Goal: Task Accomplishment & Management: Manage account settings

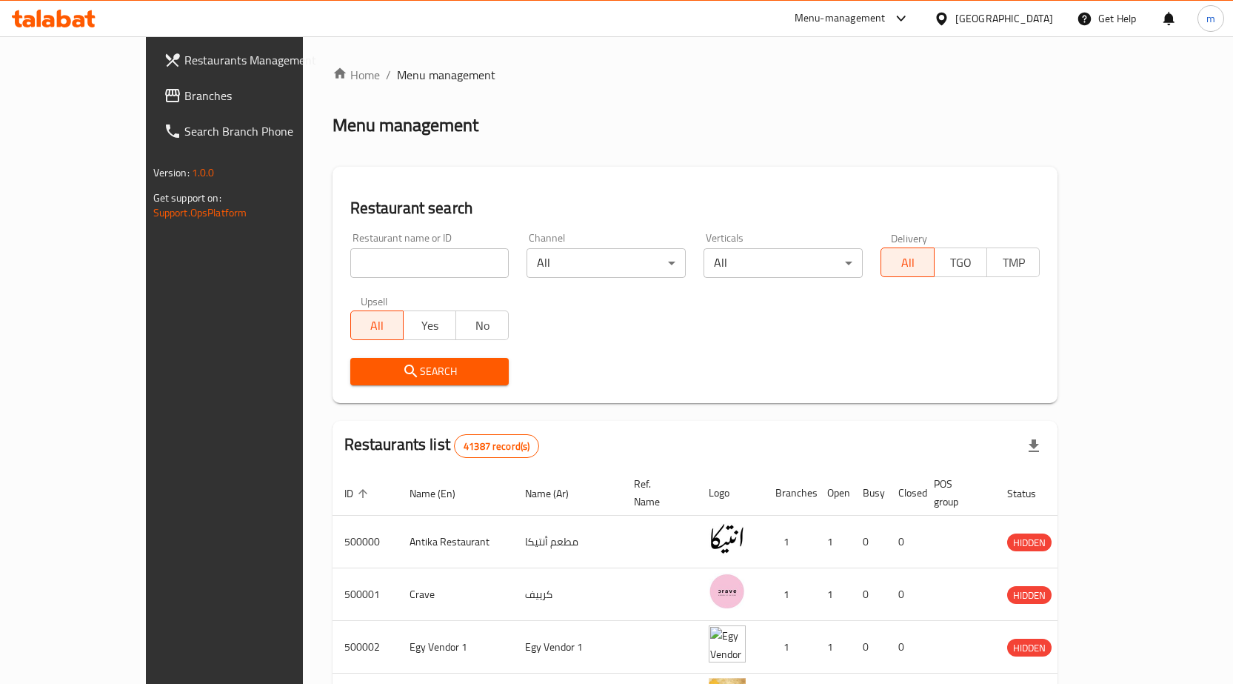
click at [165, 90] on icon at bounding box center [172, 95] width 15 height 13
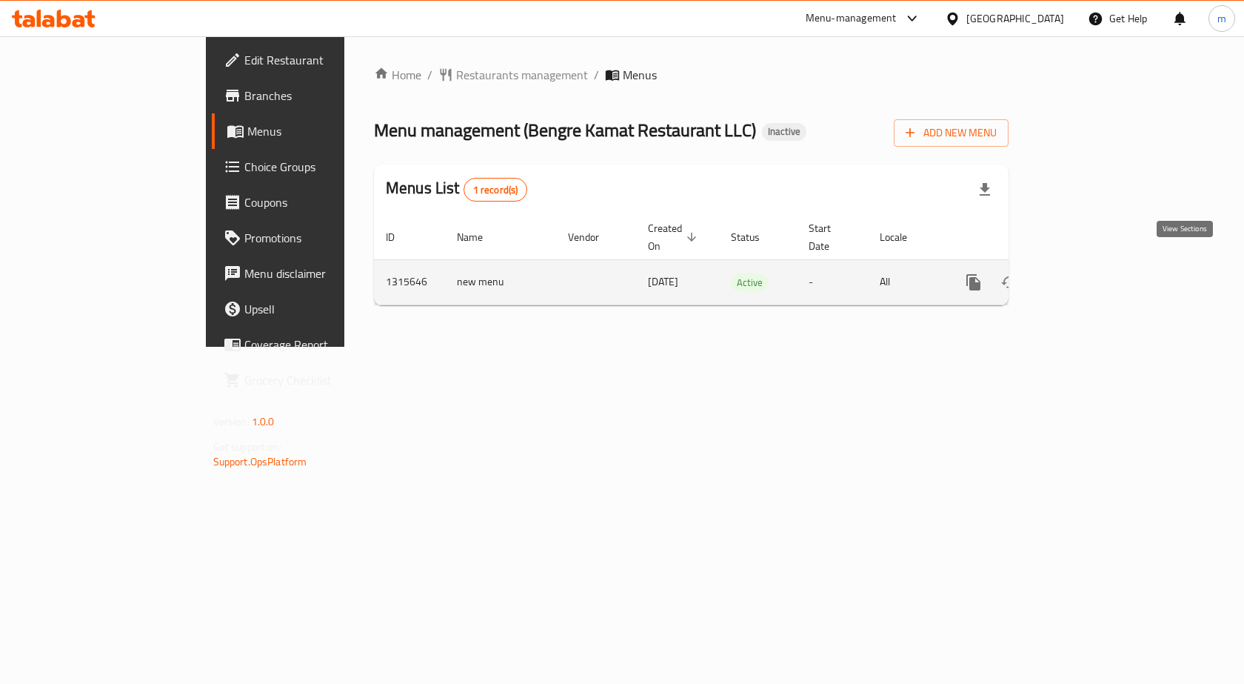
click at [1090, 273] on icon "enhanced table" at bounding box center [1081, 282] width 18 height 18
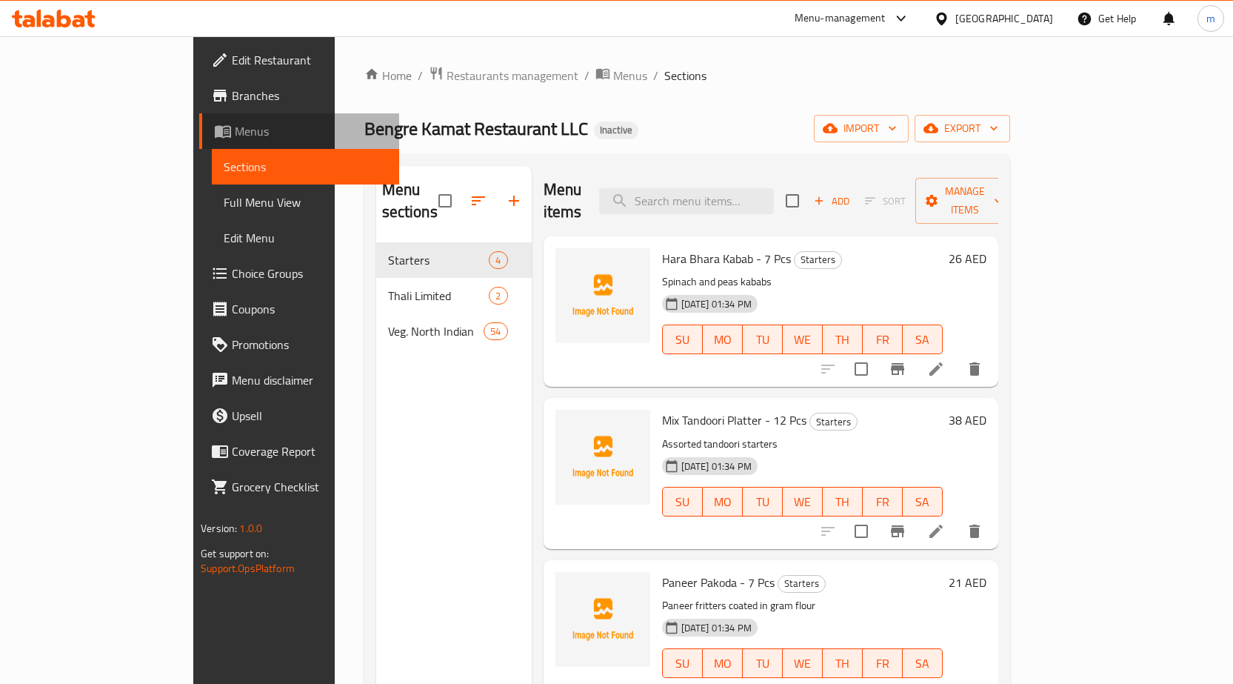
click at [235, 133] on span "Menus" at bounding box center [311, 131] width 153 height 18
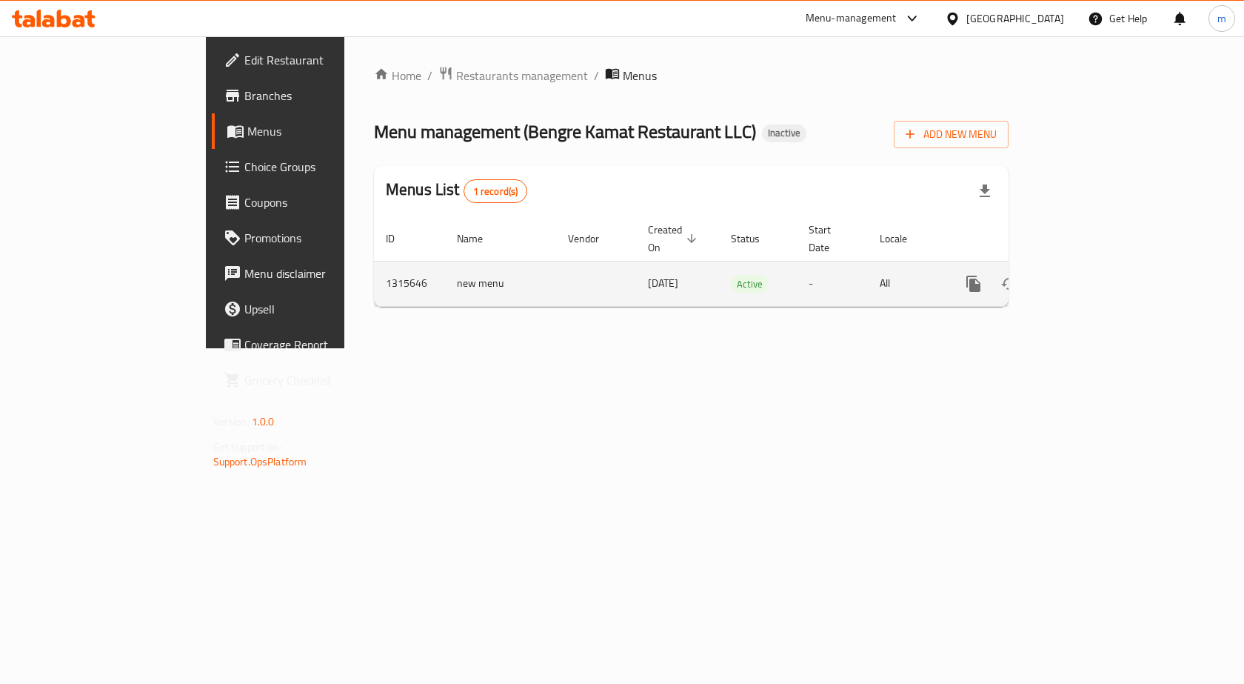
click at [1090, 275] on icon "enhanced table" at bounding box center [1081, 284] width 18 height 18
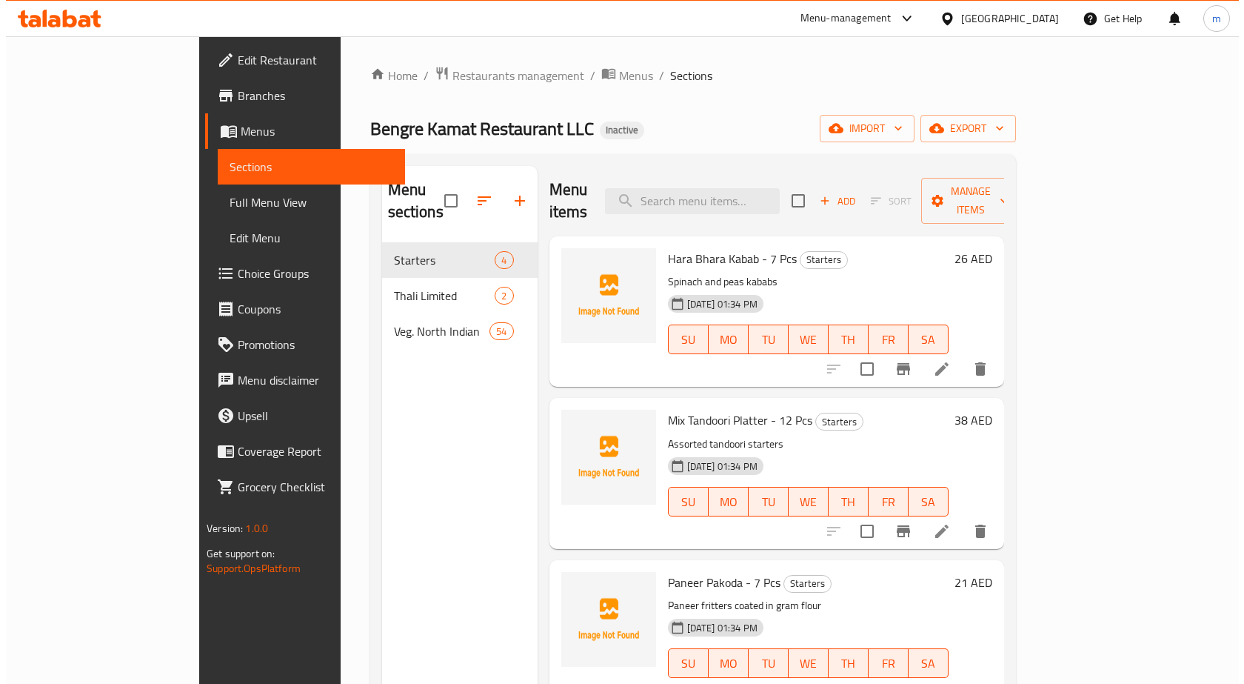
scroll to position [1, 0]
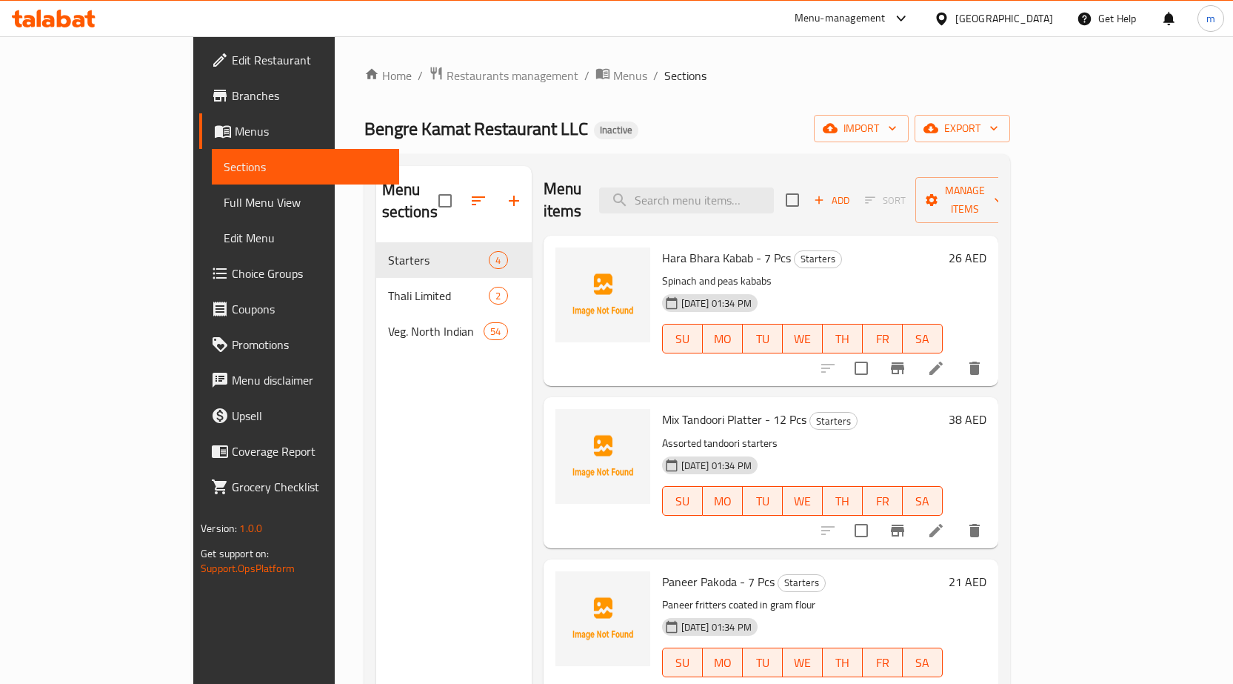
click at [235, 128] on span "Menus" at bounding box center [311, 131] width 153 height 18
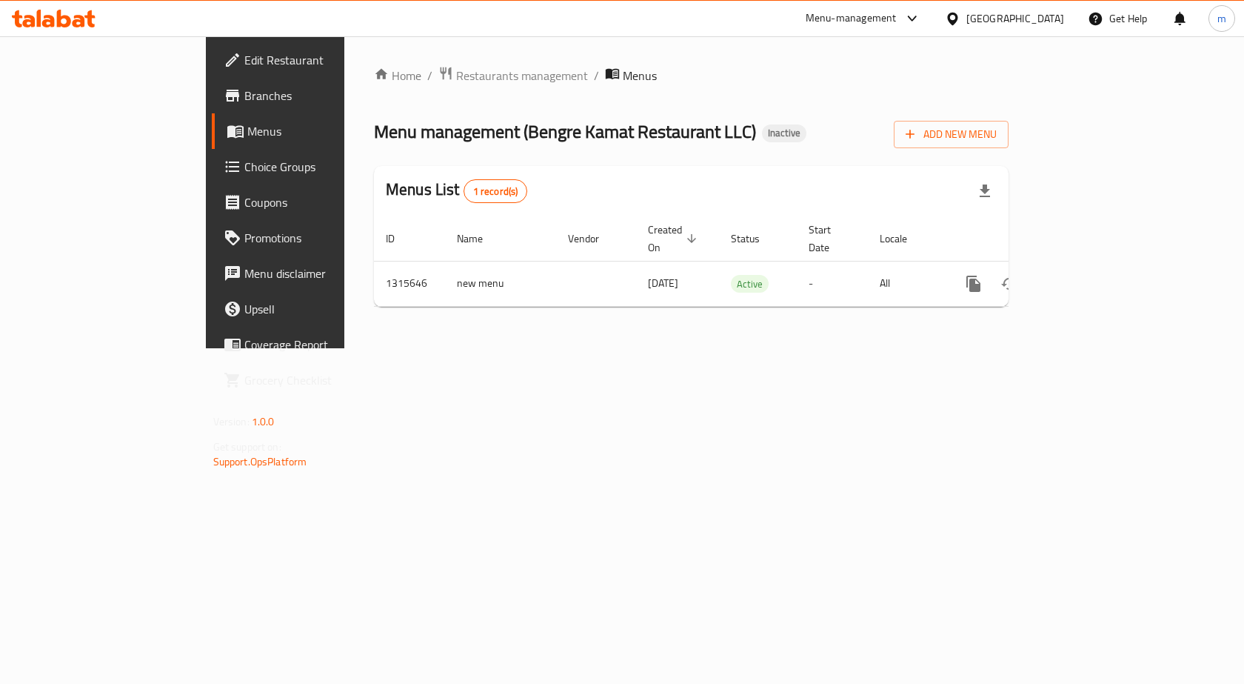
click at [247, 128] on span "Menus" at bounding box center [324, 131] width 155 height 18
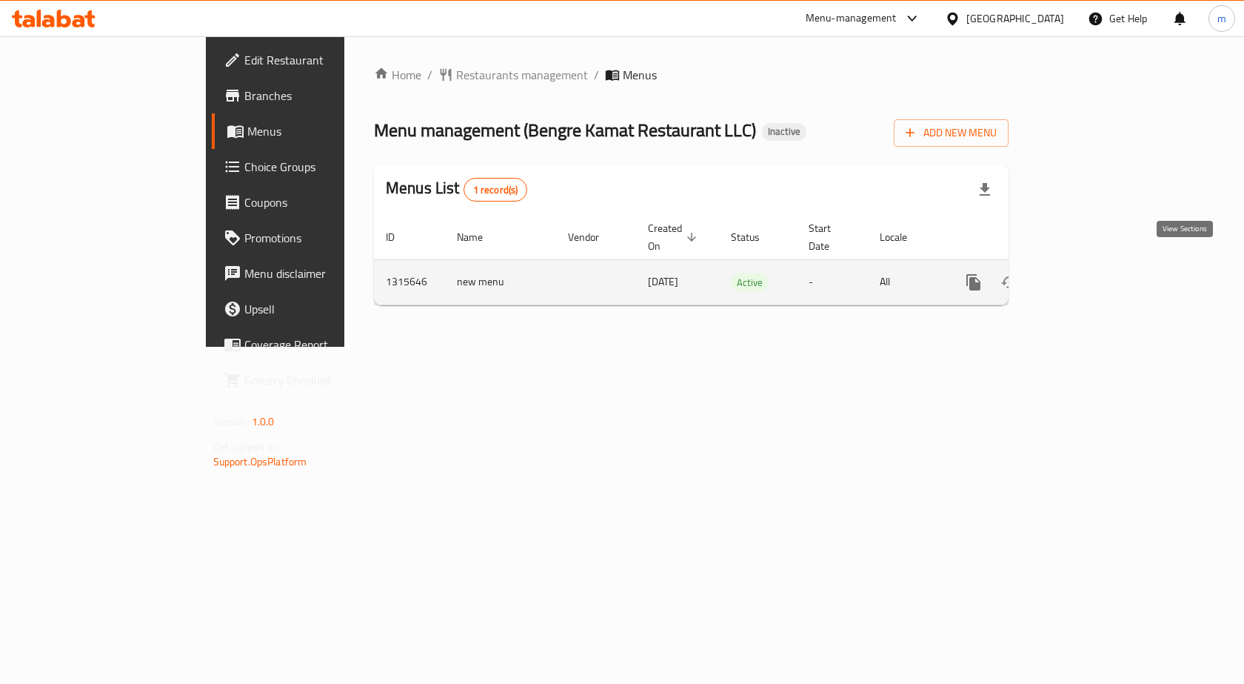
click at [1098, 270] on link "enhanced table" at bounding box center [1081, 282] width 36 height 36
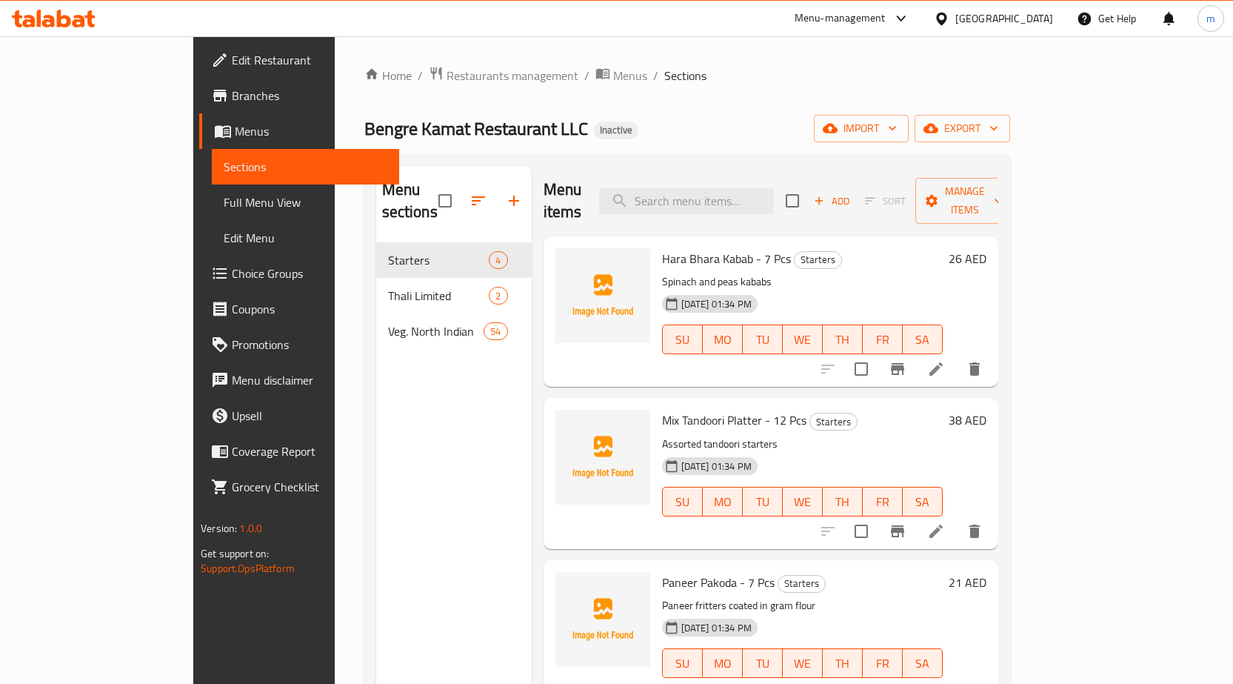
click at [579, 103] on div "Home / Restaurants management / Menus / Sections Bengre Kamat Restaurant LLC In…" at bounding box center [687, 464] width 646 height 796
click at [613, 67] on span "Menus" at bounding box center [630, 76] width 34 height 18
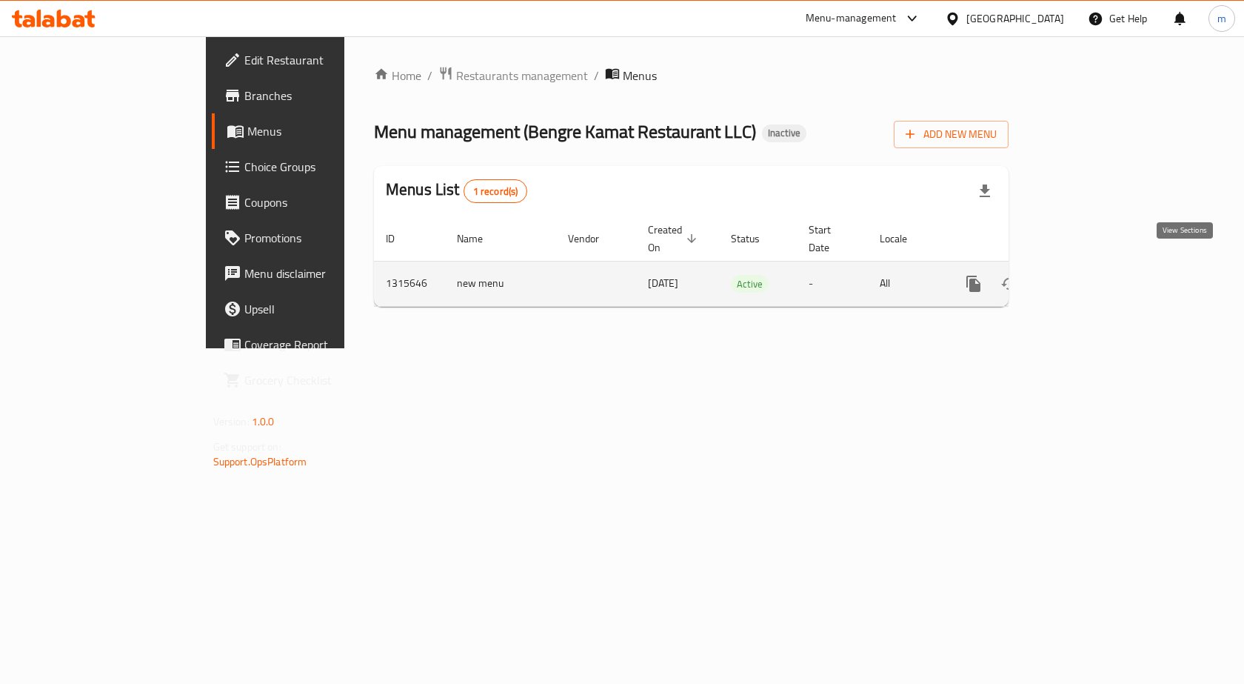
click at [1098, 266] on link "enhanced table" at bounding box center [1081, 284] width 36 height 36
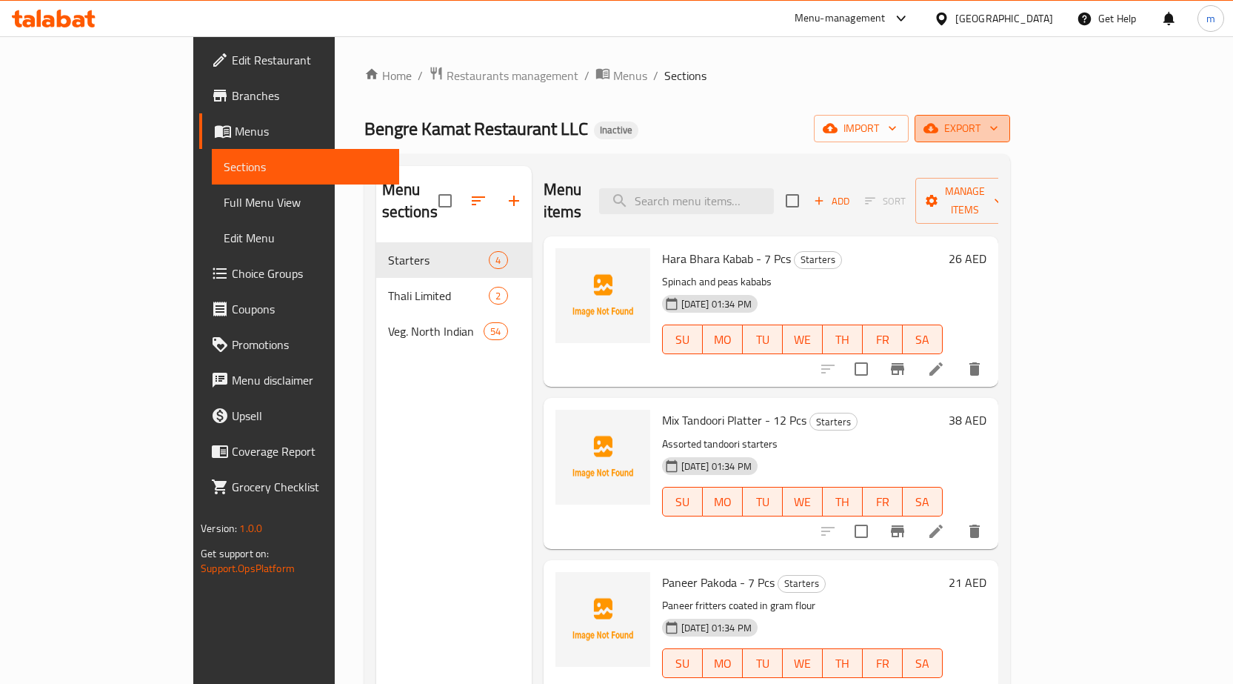
click at [998, 127] on span "export" at bounding box center [963, 128] width 72 height 19
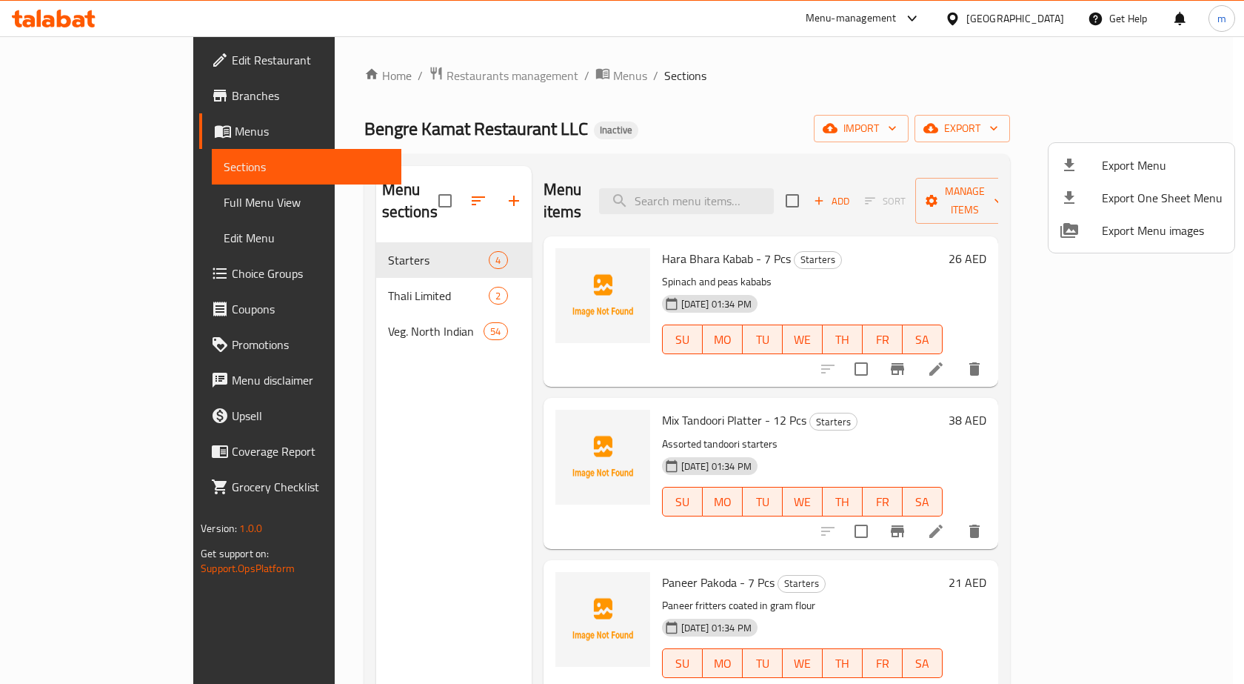
click at [1076, 124] on div at bounding box center [622, 342] width 1244 height 684
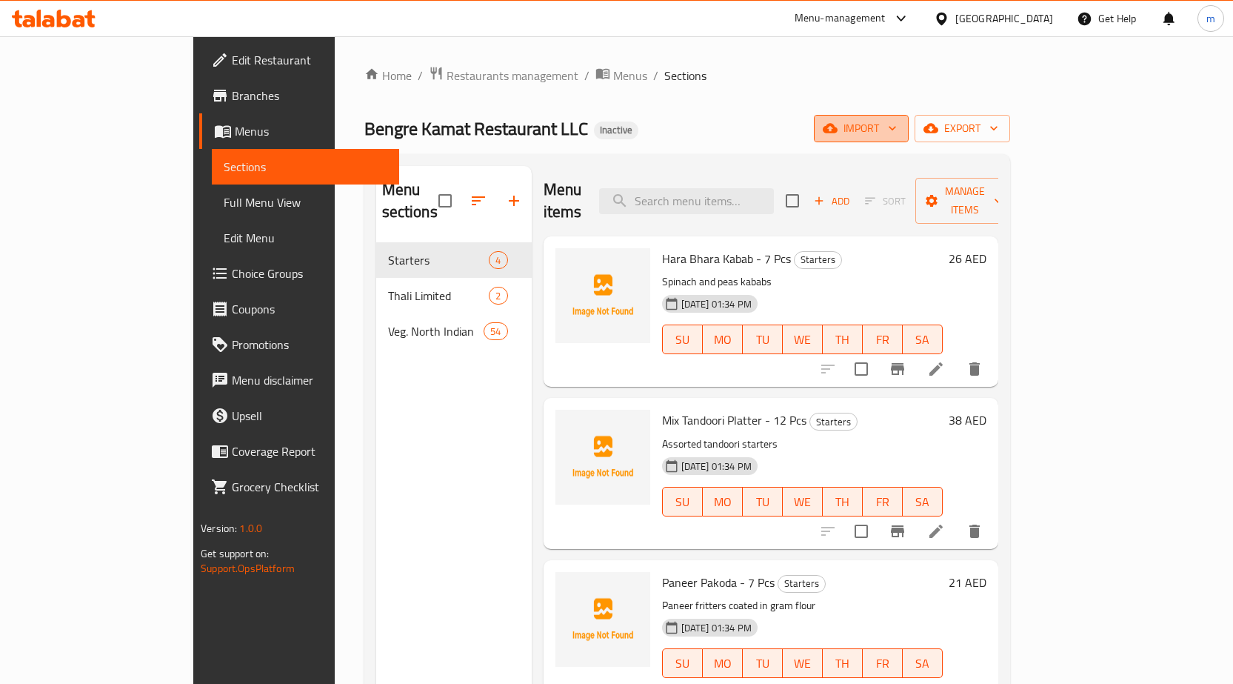
click at [897, 125] on span "import" at bounding box center [861, 128] width 71 height 19
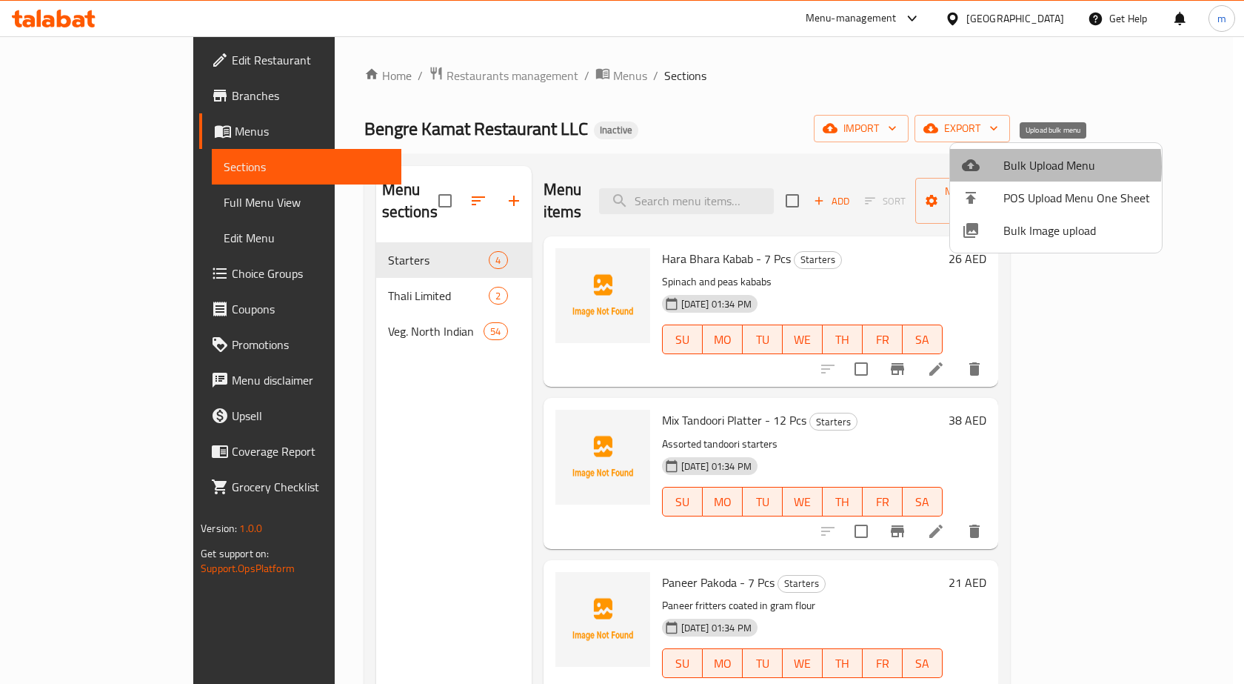
click at [1023, 167] on span "Bulk Upload Menu" at bounding box center [1077, 165] width 147 height 18
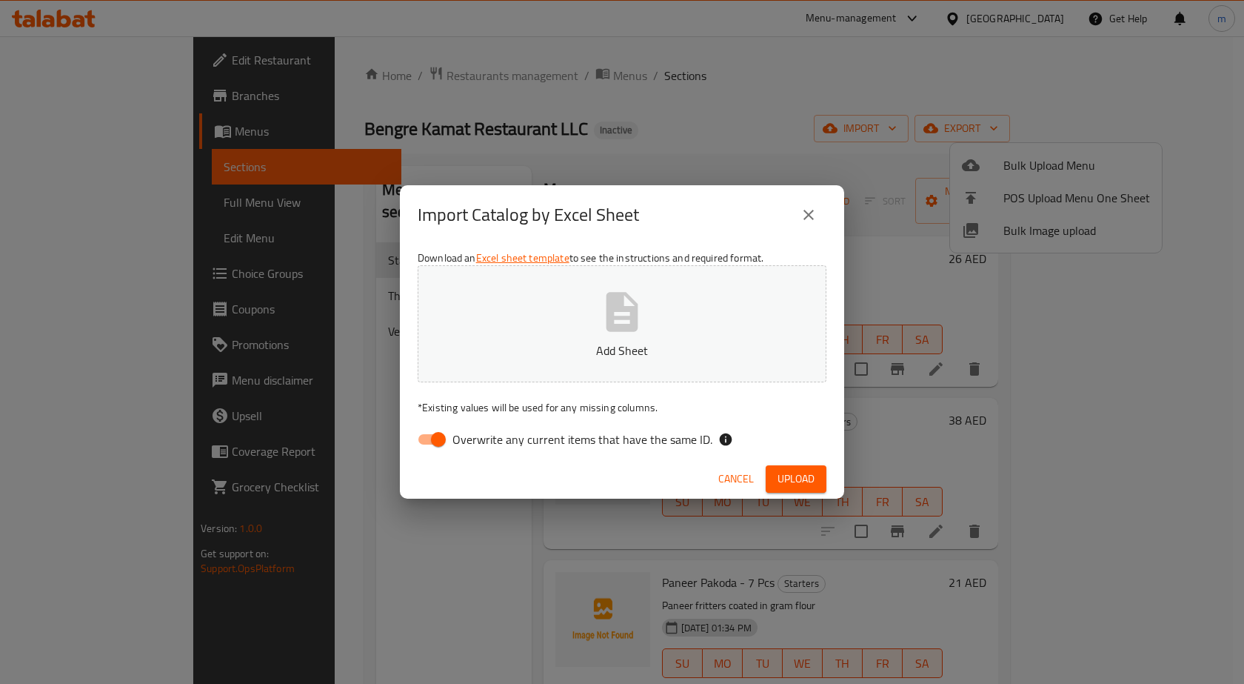
click at [558, 438] on span "Overwrite any current items that have the same ID." at bounding box center [583, 439] width 260 height 18
click at [481, 438] on input "Overwrite any current items that have the same ID." at bounding box center [438, 439] width 84 height 28
checkbox input "false"
click at [655, 349] on p "Add Sheet" at bounding box center [622, 350] width 363 height 18
click at [790, 482] on span "Upload" at bounding box center [796, 479] width 37 height 19
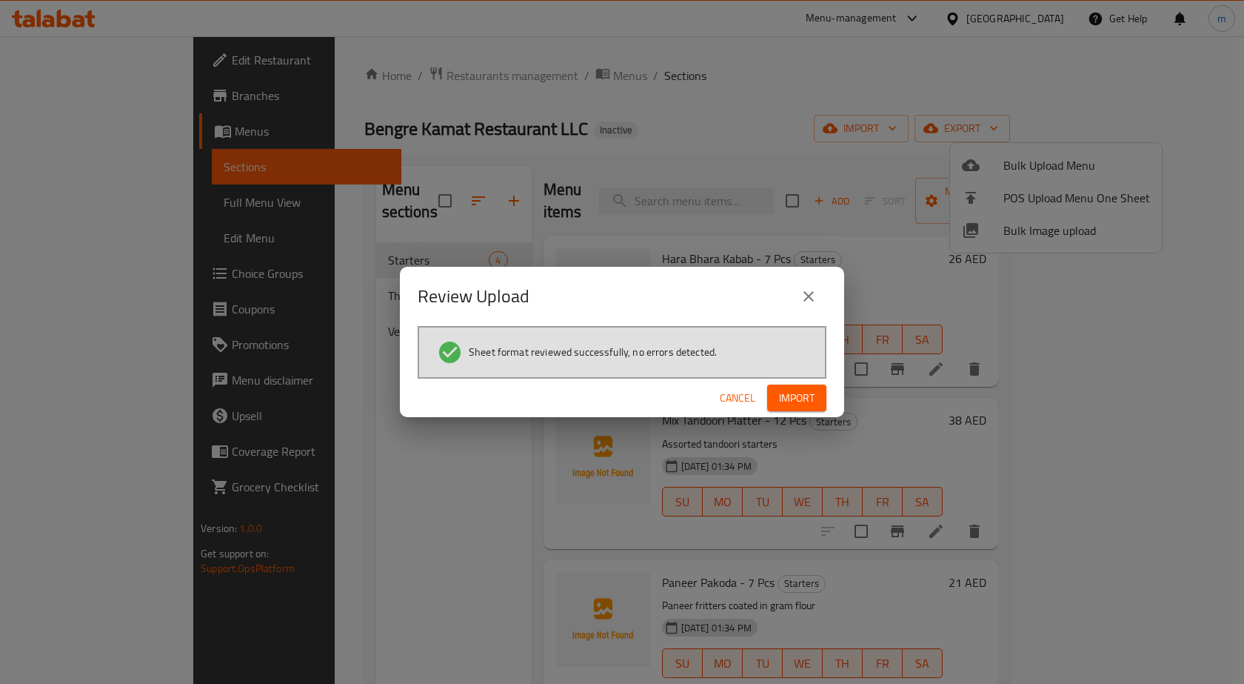
click at [814, 389] on button "Import" at bounding box center [796, 397] width 59 height 27
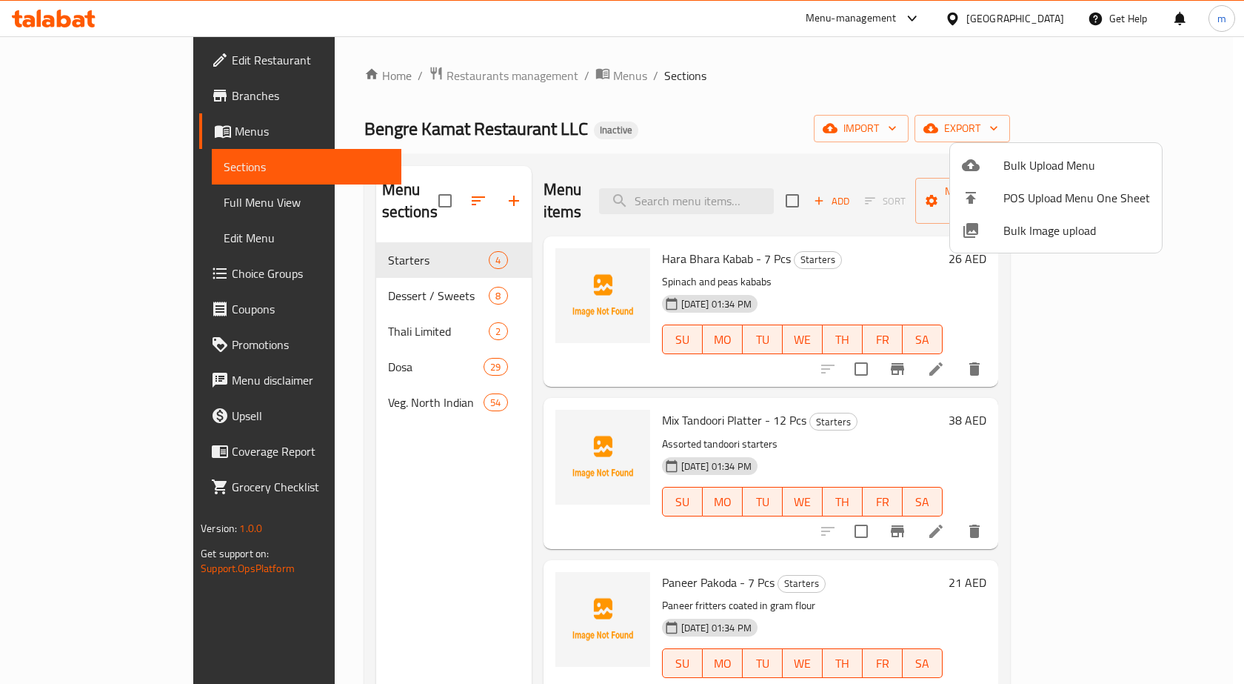
click at [313, 347] on div at bounding box center [622, 342] width 1244 height 684
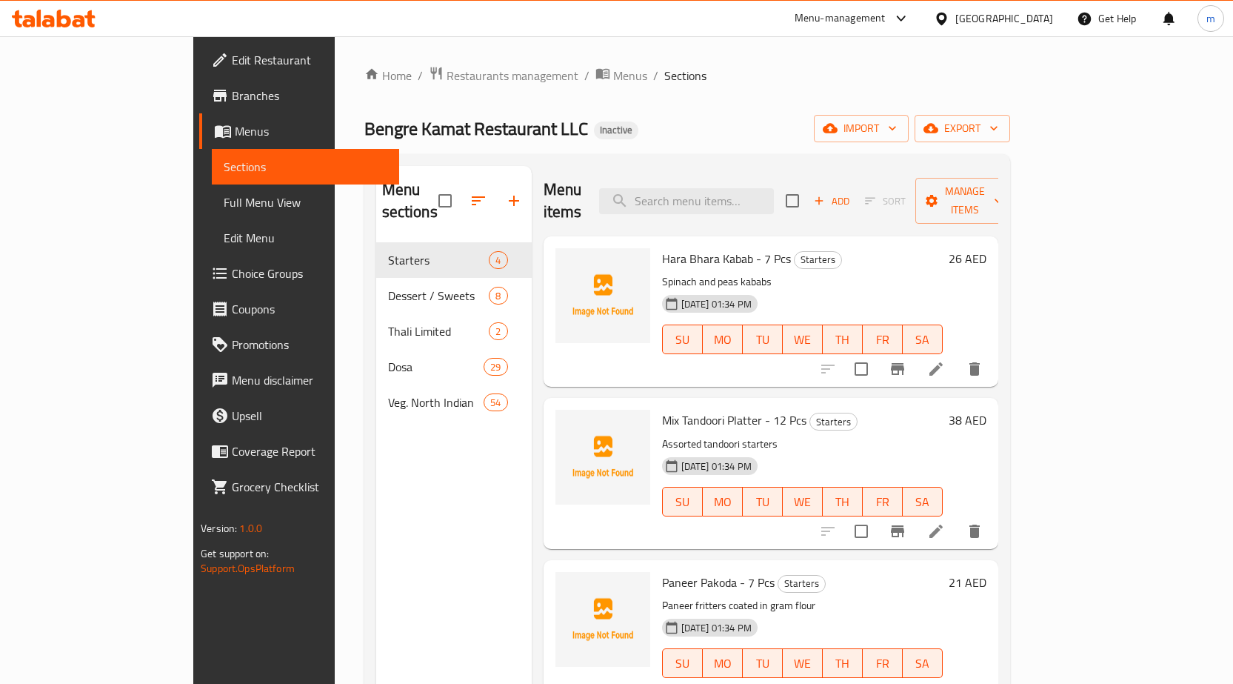
click at [376, 349] on div "Dosa 29" at bounding box center [454, 367] width 156 height 36
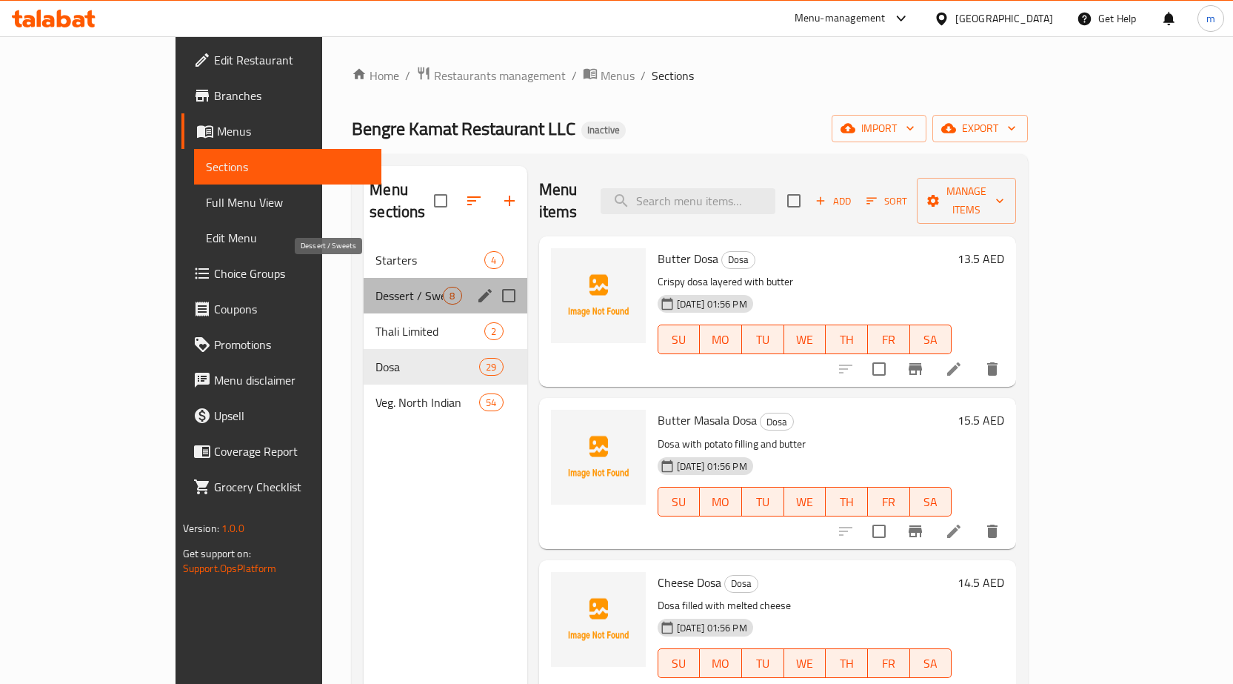
click at [381, 287] on span "Dessert / Sweets" at bounding box center [409, 296] width 67 height 18
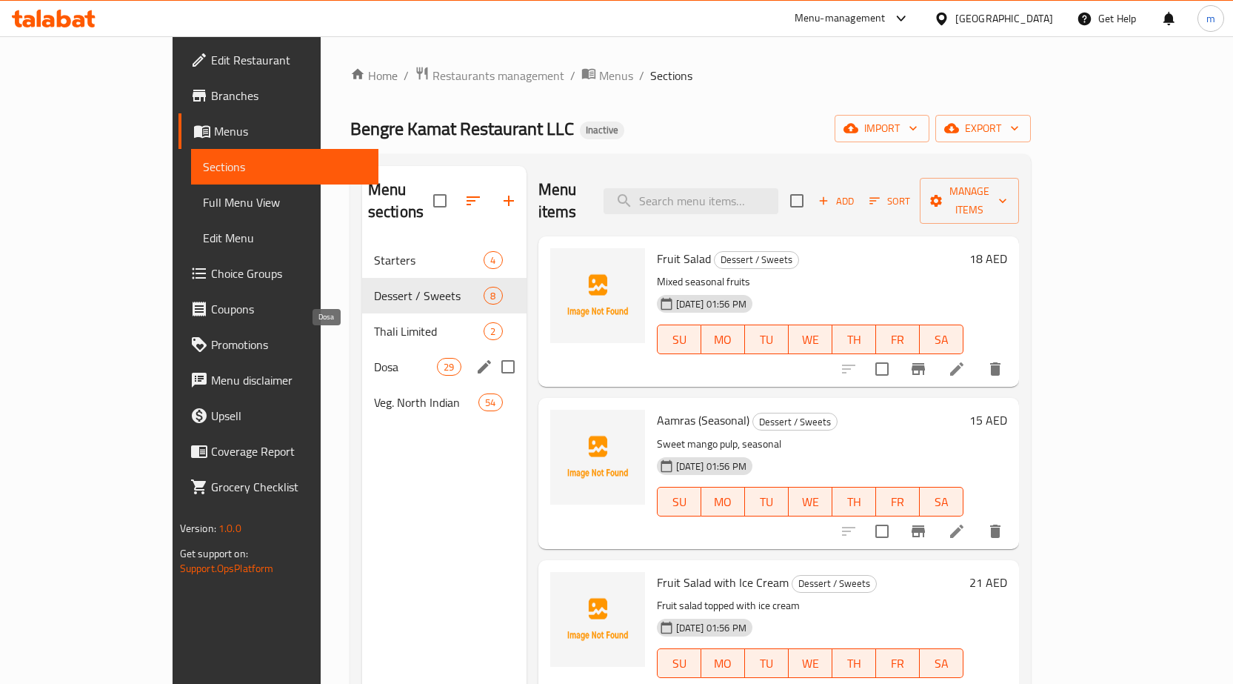
click at [374, 358] on span "Dosa" at bounding box center [405, 367] width 63 height 18
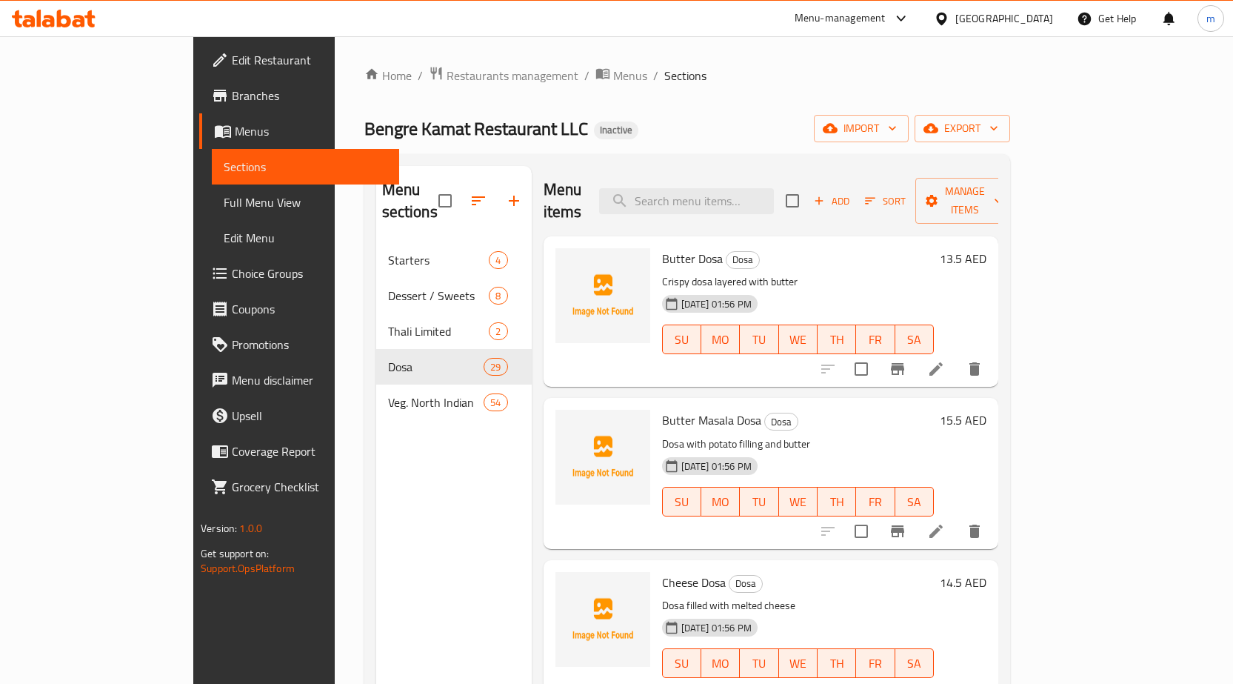
click at [767, 104] on div "Home / Restaurants management / Menus / Sections Bengre Kamat Restaurant LLC In…" at bounding box center [687, 464] width 646 height 796
click at [755, 200] on input "search" at bounding box center [686, 201] width 175 height 26
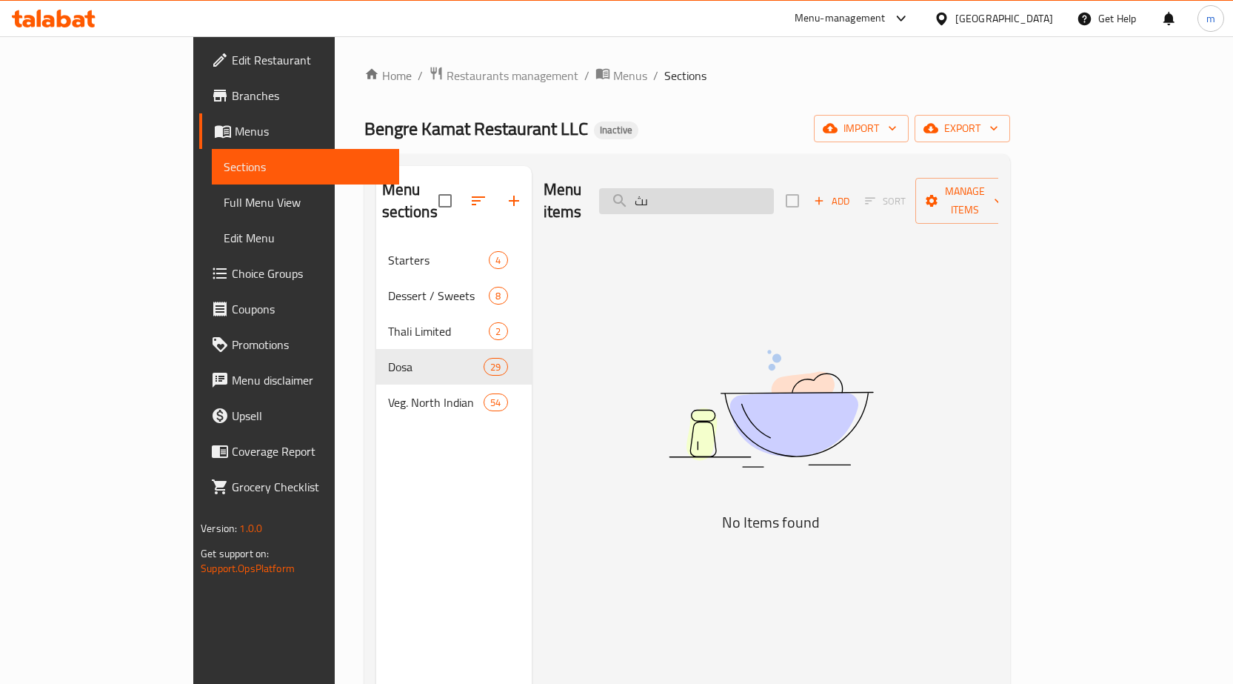
type input "ى"
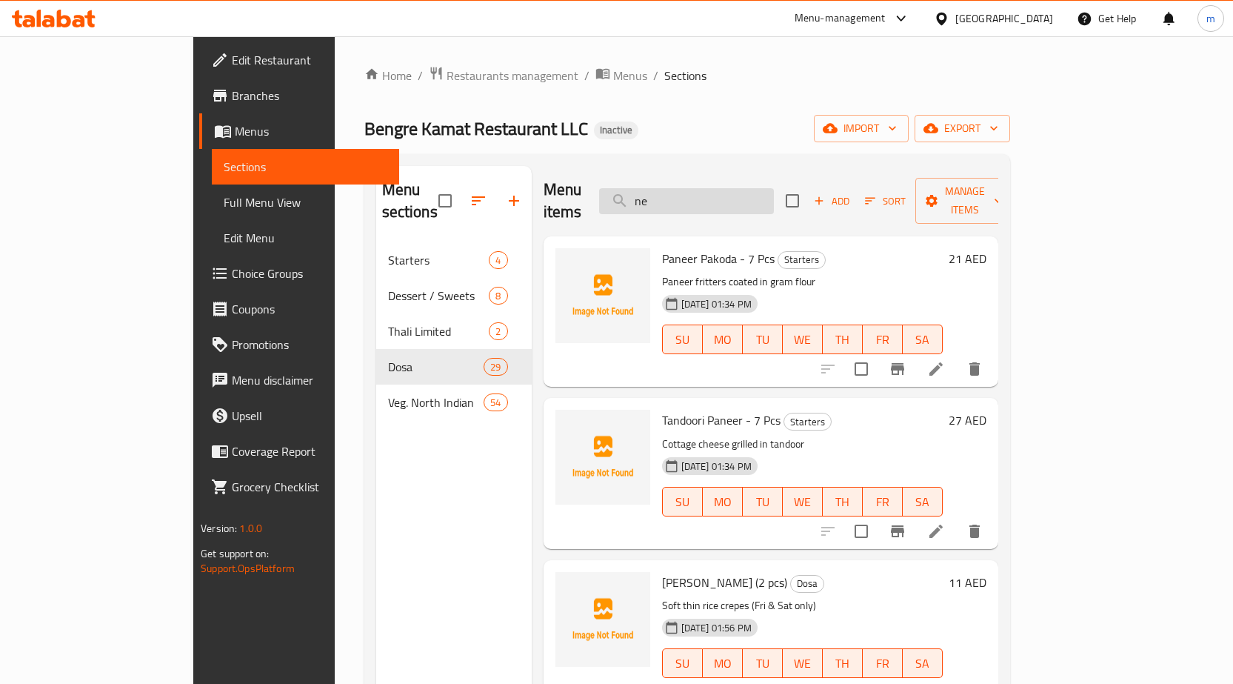
type input "n"
click at [749, 188] on input "Neer" at bounding box center [686, 201] width 175 height 26
type input "Neer dosa"
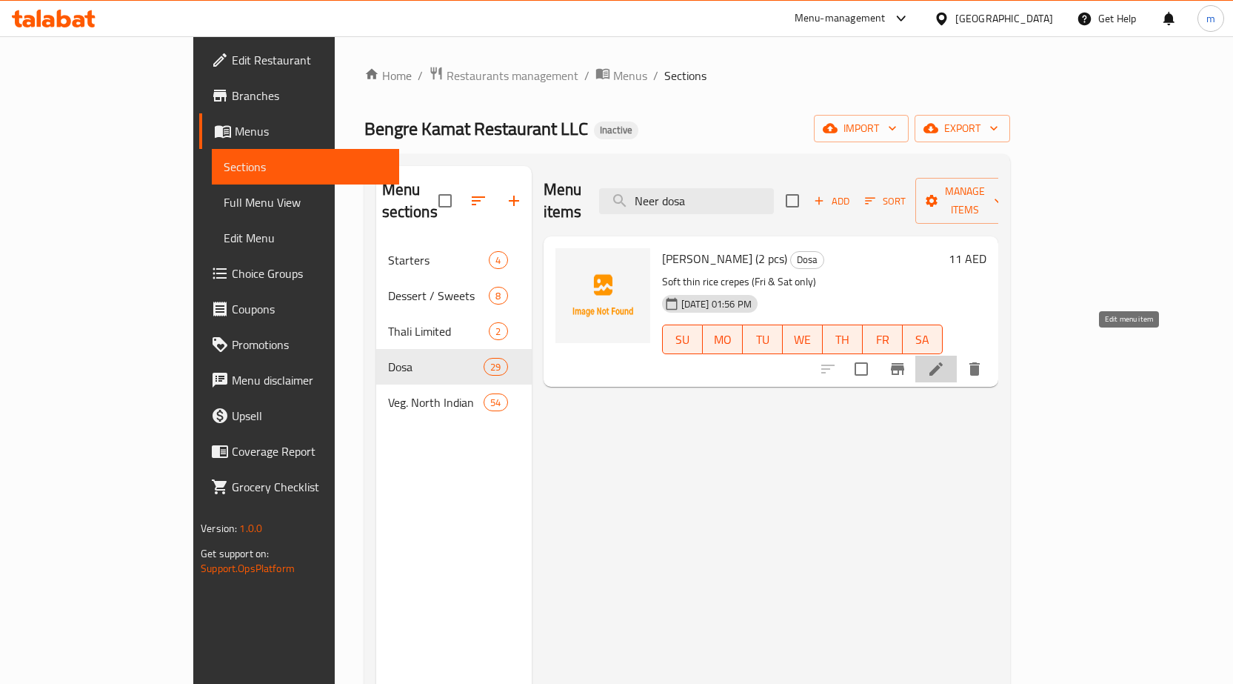
click at [945, 360] on icon at bounding box center [936, 369] width 18 height 18
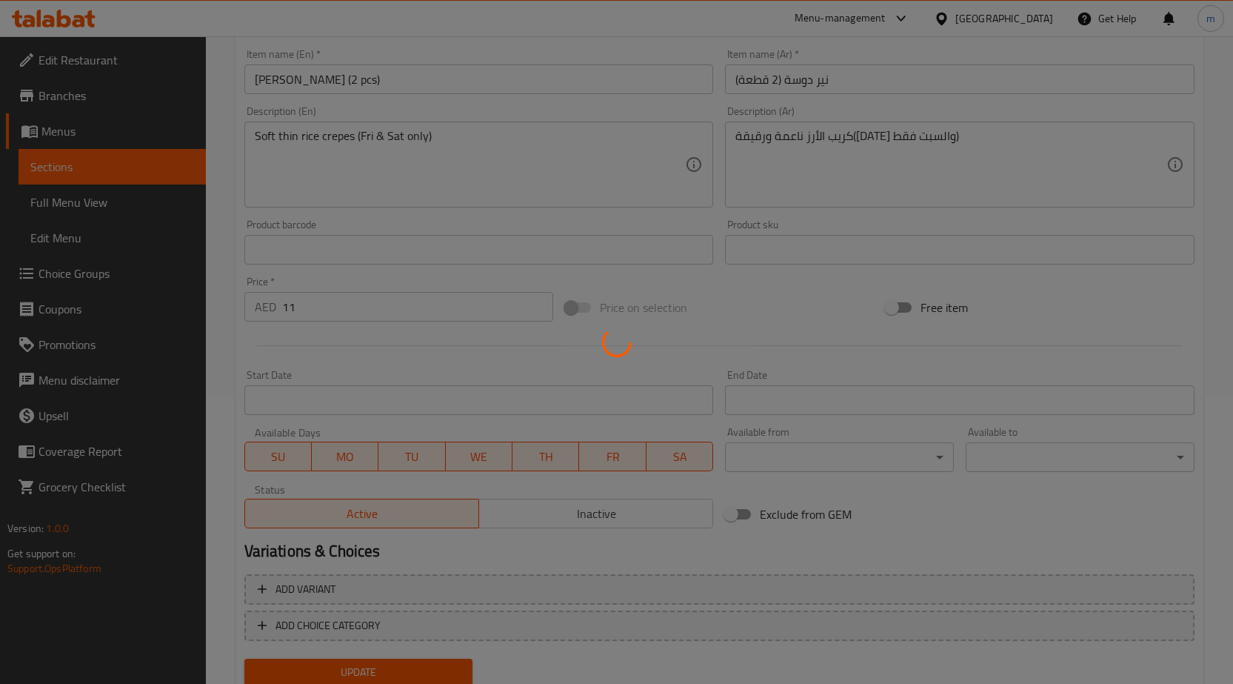
scroll to position [119, 0]
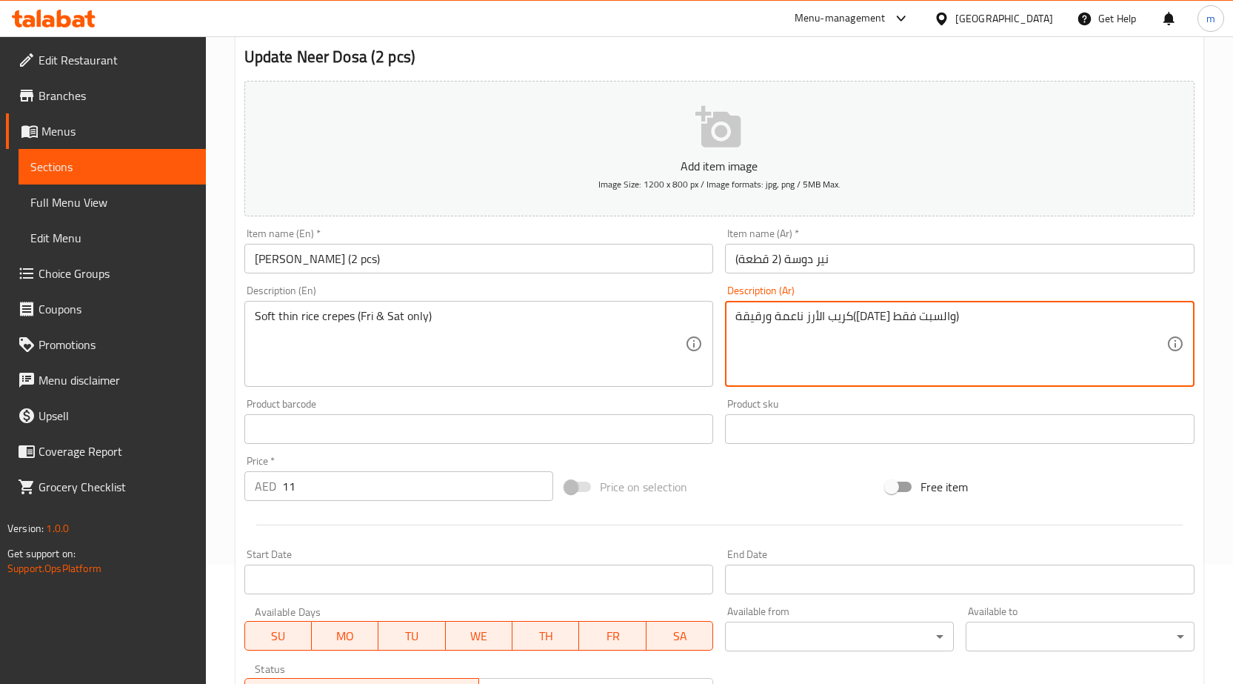
drag, startPoint x: 883, startPoint y: 318, endPoint x: 890, endPoint y: 326, distance: 11.0
drag, startPoint x: 842, startPoint y: 315, endPoint x: 849, endPoint y: 321, distance: 9.4
click at [849, 321] on textarea "كريب الأرز ناعم ورقيقة(الجمعة والسبت فقط)" at bounding box center [951, 344] width 431 height 70
type textarea "كريب الأرز ناعم ورقيق(الجمعة والسبت فقط)"
click at [353, 643] on span "MO" at bounding box center [345, 635] width 55 height 21
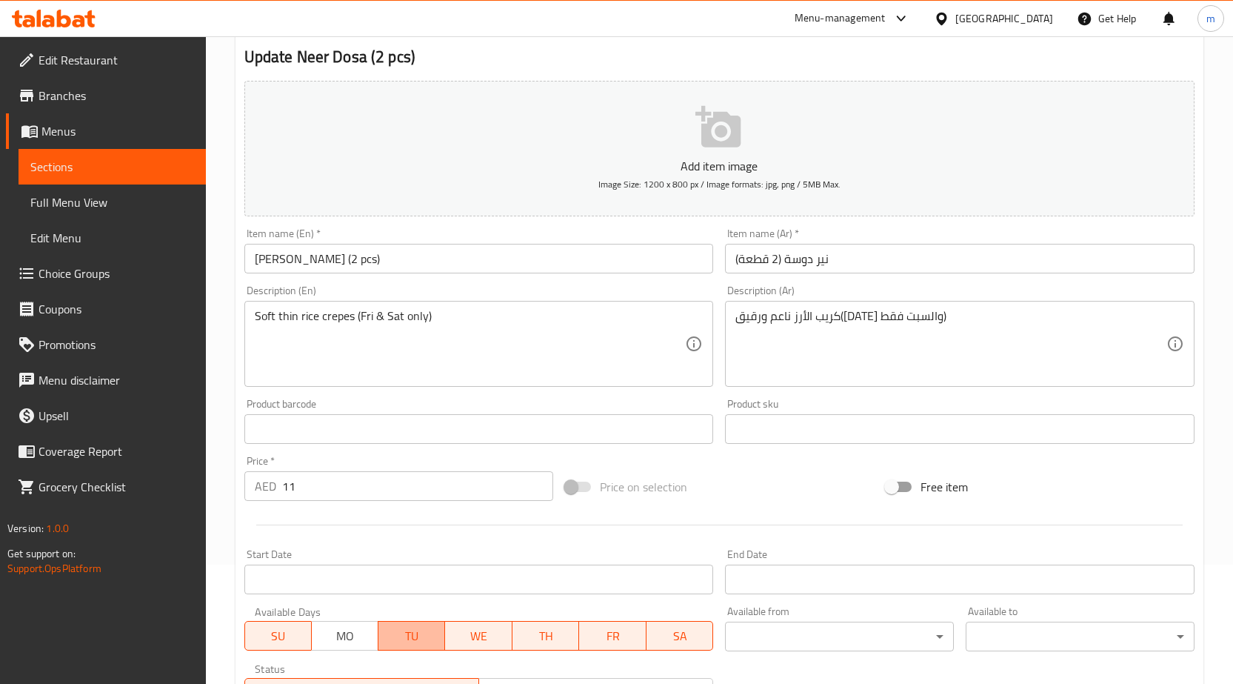
click at [430, 636] on span "TU" at bounding box center [411, 635] width 55 height 21
drag, startPoint x: 472, startPoint y: 639, endPoint x: 515, endPoint y: 641, distance: 43.0
click at [473, 639] on span "WE" at bounding box center [479, 635] width 55 height 21
click at [532, 643] on span "TH" at bounding box center [545, 635] width 55 height 21
click at [681, 637] on span "SA" at bounding box center [681, 635] width 56 height 21
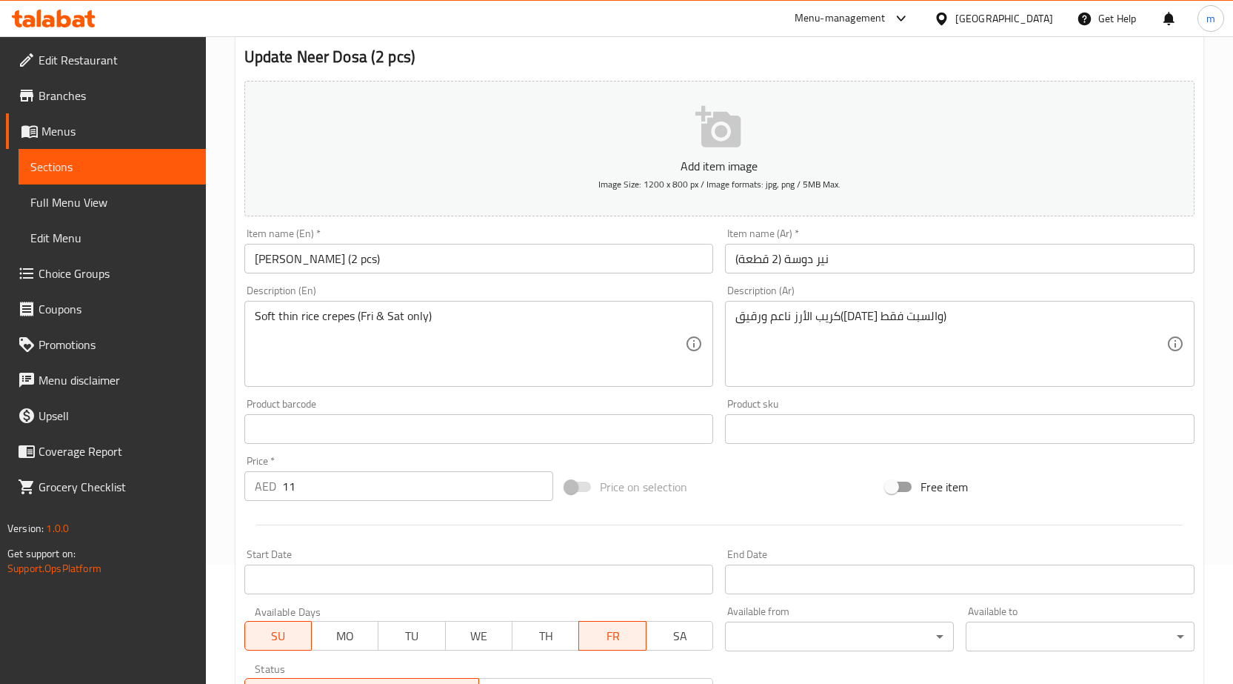
click at [296, 641] on span "SU" at bounding box center [278, 635] width 55 height 21
click at [678, 633] on span "SA" at bounding box center [680, 635] width 55 height 21
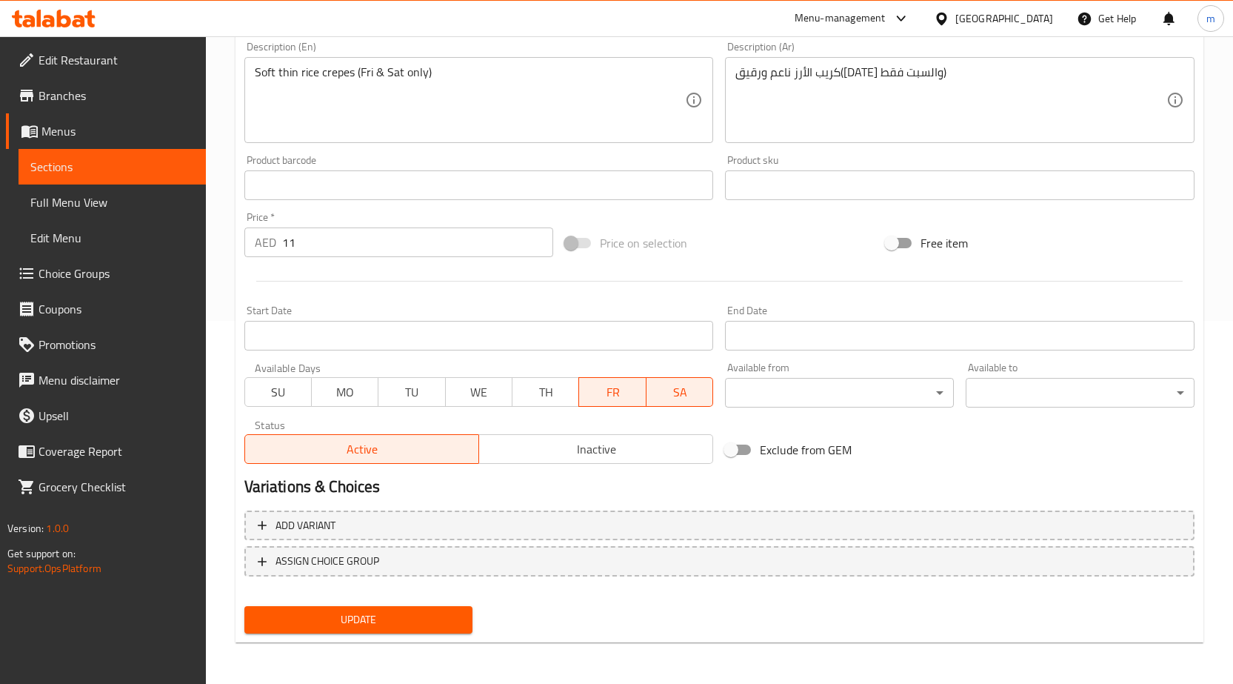
click at [404, 615] on span "Update" at bounding box center [358, 619] width 205 height 19
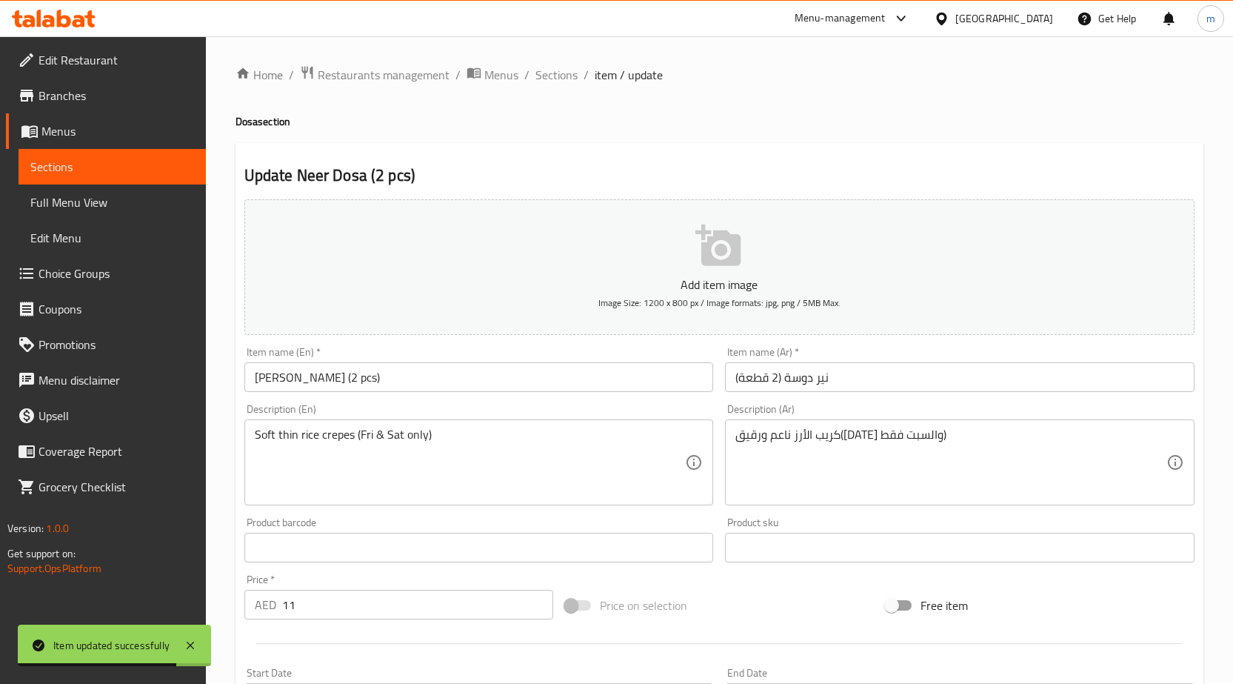
scroll to position [0, 0]
click at [550, 79] on span "Sections" at bounding box center [557, 76] width 42 height 18
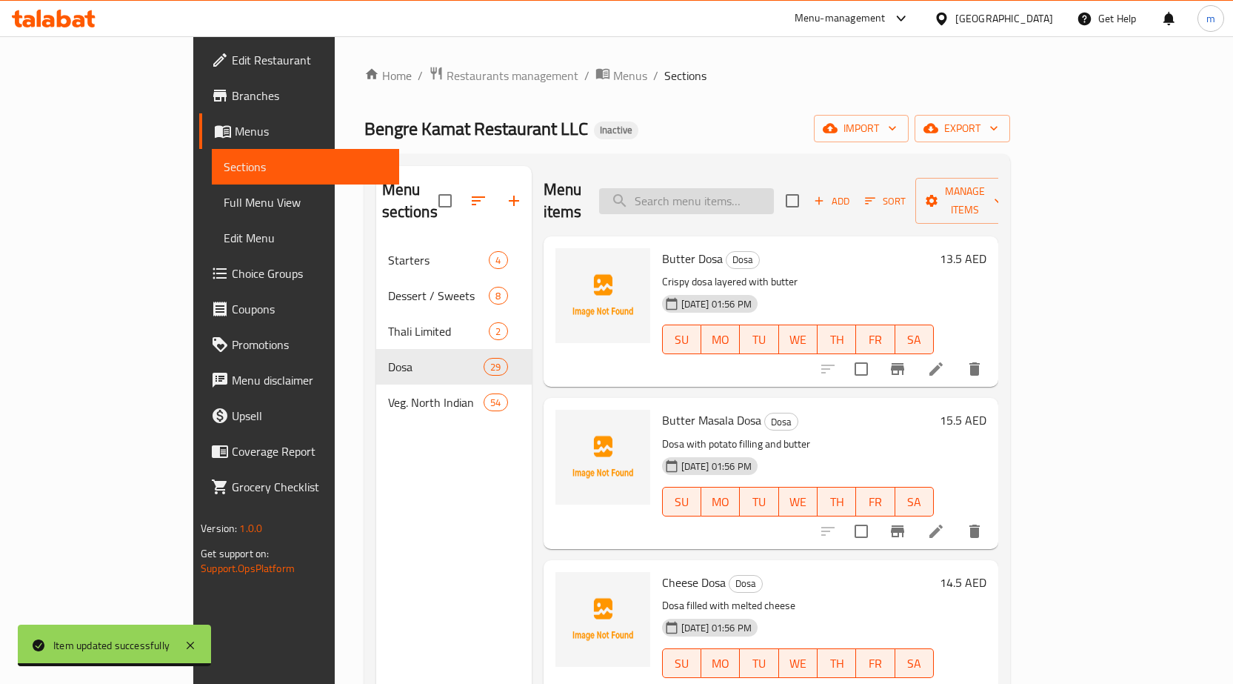
click at [774, 195] on input "search" at bounding box center [686, 201] width 175 height 26
click at [730, 188] on input "search" at bounding box center [686, 201] width 175 height 26
paste input "Peserattu"
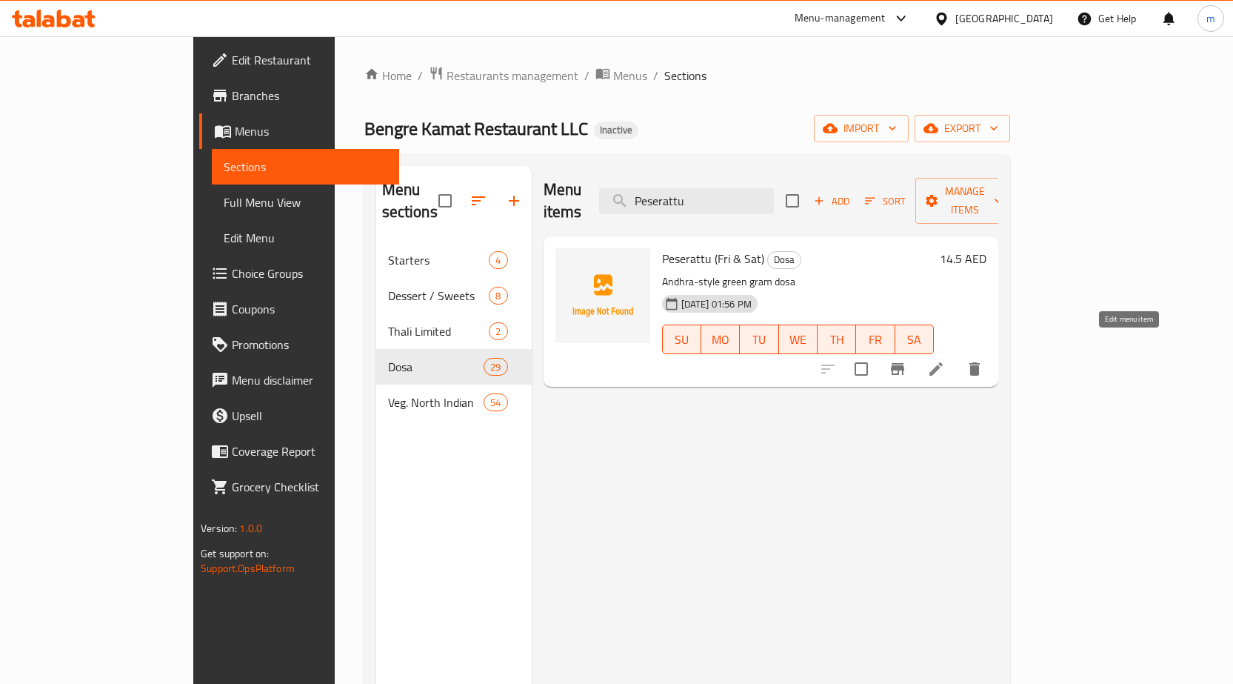
type input "Peserattu"
click at [945, 360] on icon at bounding box center [936, 369] width 18 height 18
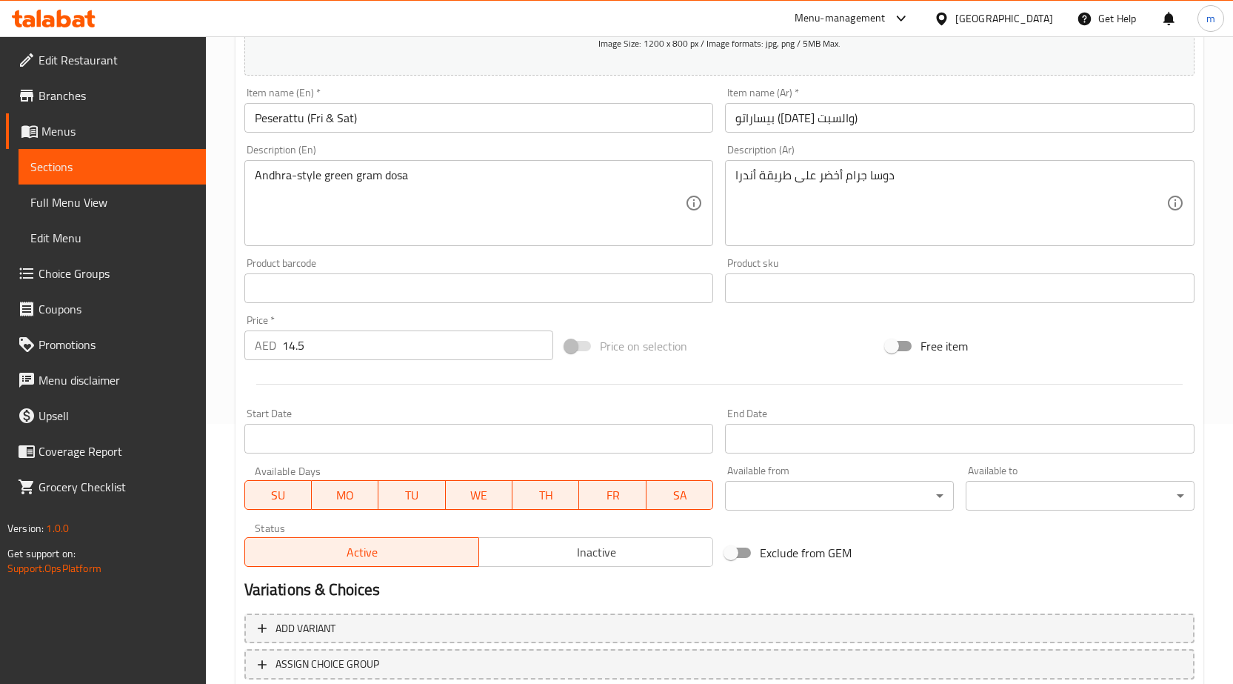
scroll to position [363, 0]
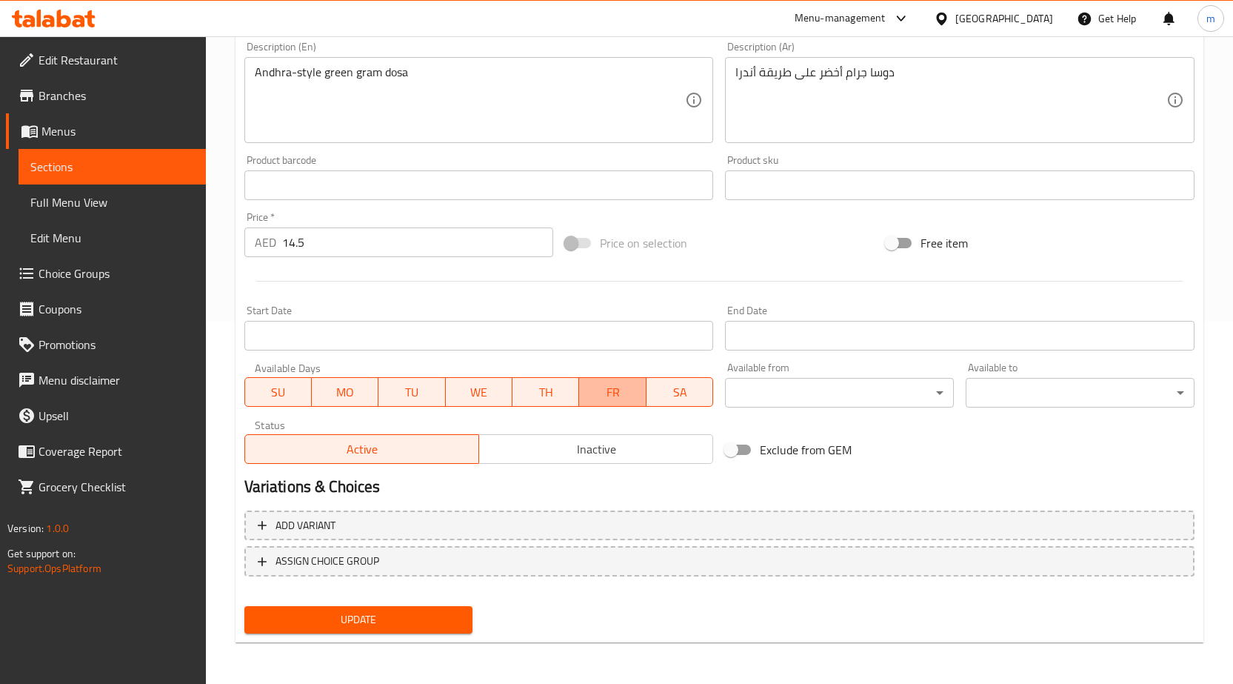
click at [605, 398] on span "FR" at bounding box center [612, 391] width 55 height 21
click at [624, 394] on span "FR" at bounding box center [613, 391] width 55 height 21
click at [530, 384] on span "TH" at bounding box center [545, 391] width 55 height 21
click at [467, 385] on span "WE" at bounding box center [479, 391] width 55 height 21
click at [387, 395] on span "TU" at bounding box center [411, 391] width 55 height 21
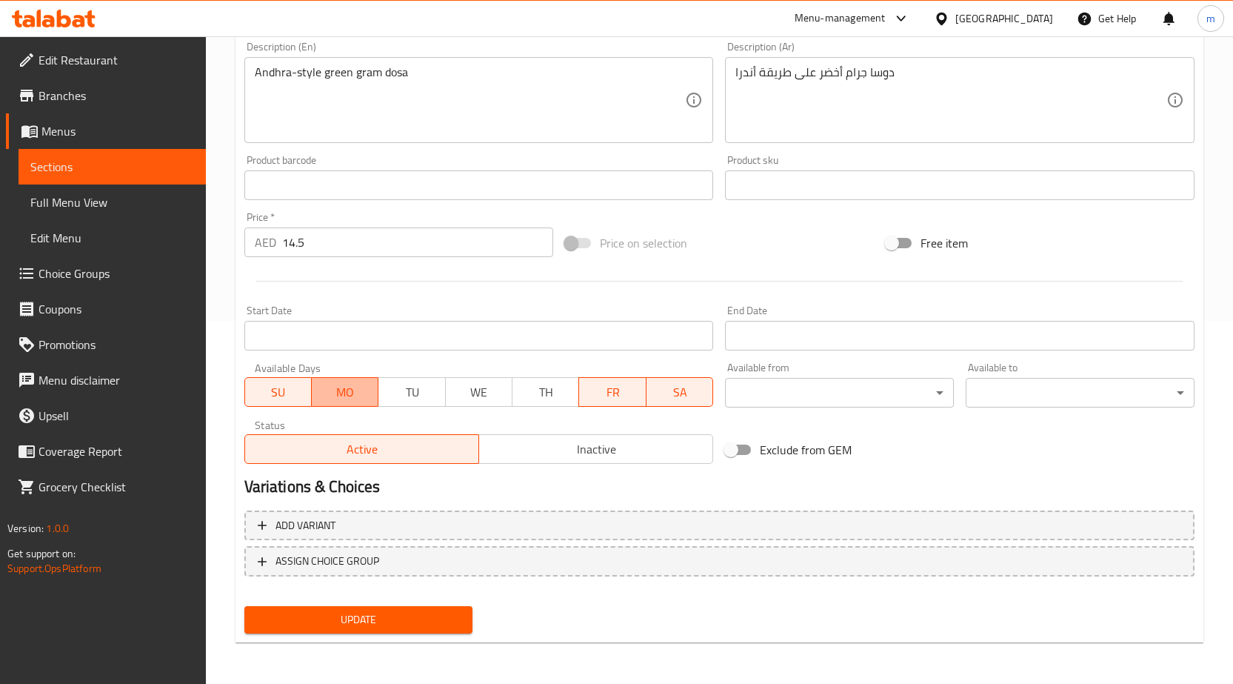
click at [362, 387] on span "MO" at bounding box center [345, 391] width 55 height 21
drag, startPoint x: 249, startPoint y: 378, endPoint x: 296, endPoint y: 401, distance: 53.0
click at [252, 380] on button "SU" at bounding box center [277, 392] width 67 height 30
click at [372, 633] on button "Update" at bounding box center [358, 619] width 229 height 27
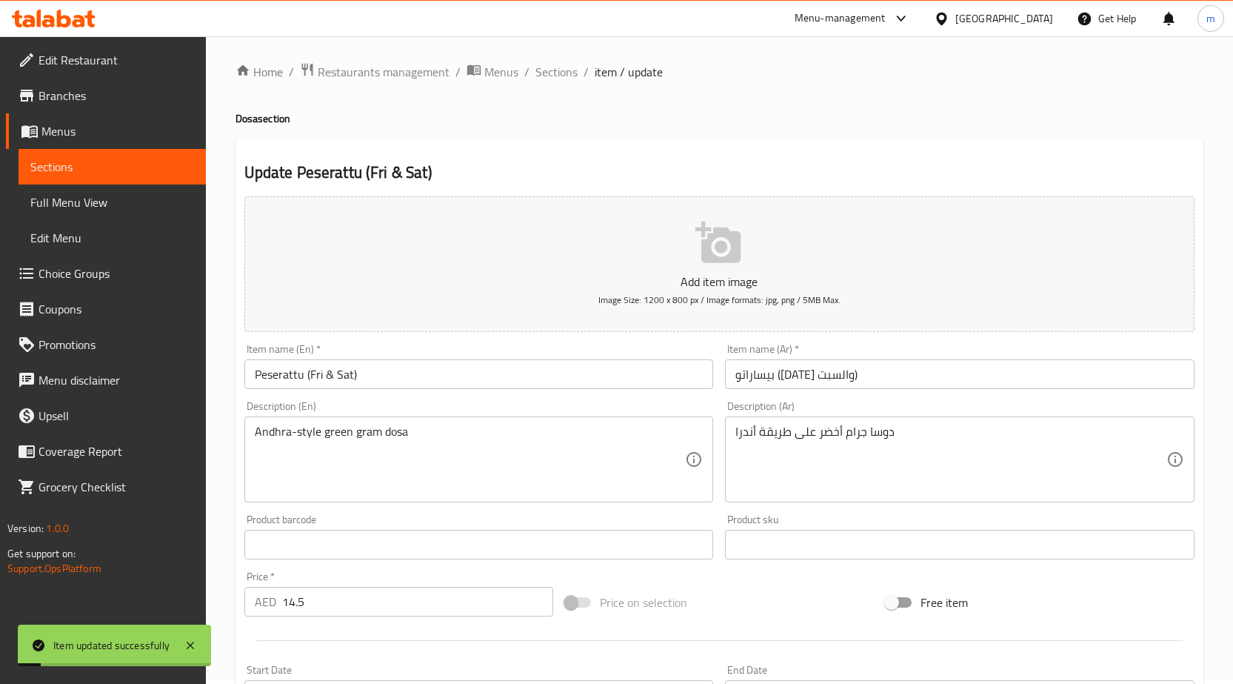
scroll to position [0, 0]
click at [567, 77] on span "Sections" at bounding box center [557, 76] width 42 height 18
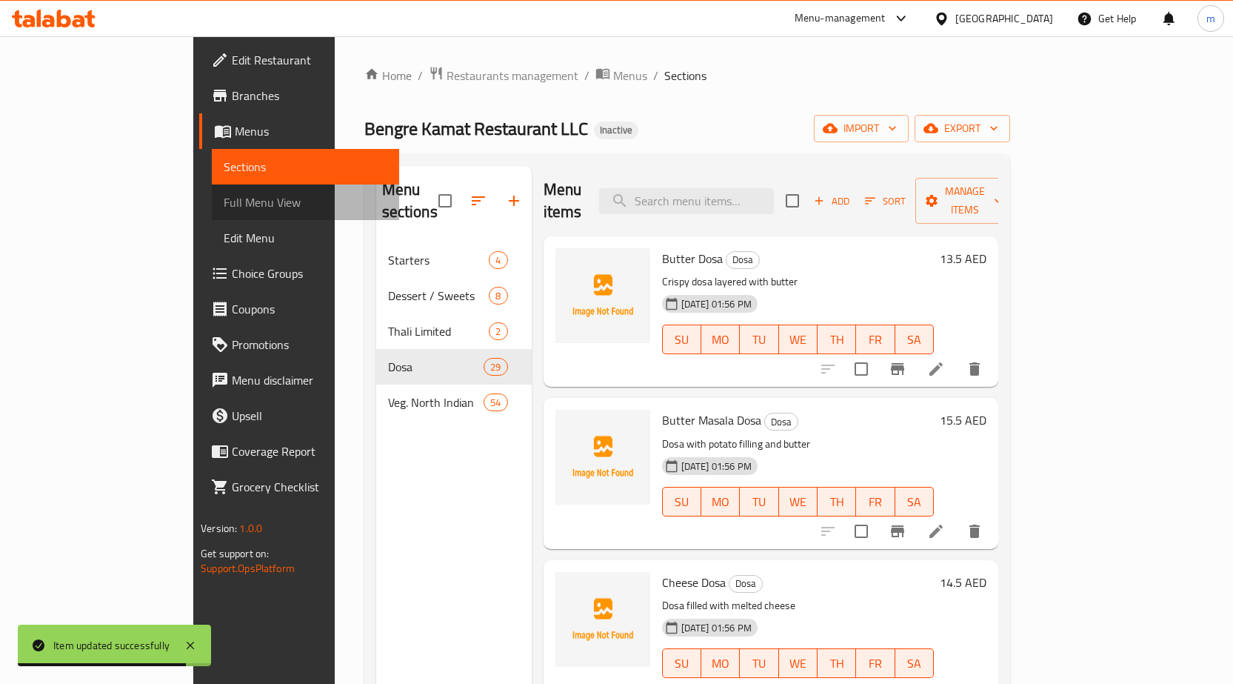
click at [224, 206] on span "Full Menu View" at bounding box center [306, 202] width 164 height 18
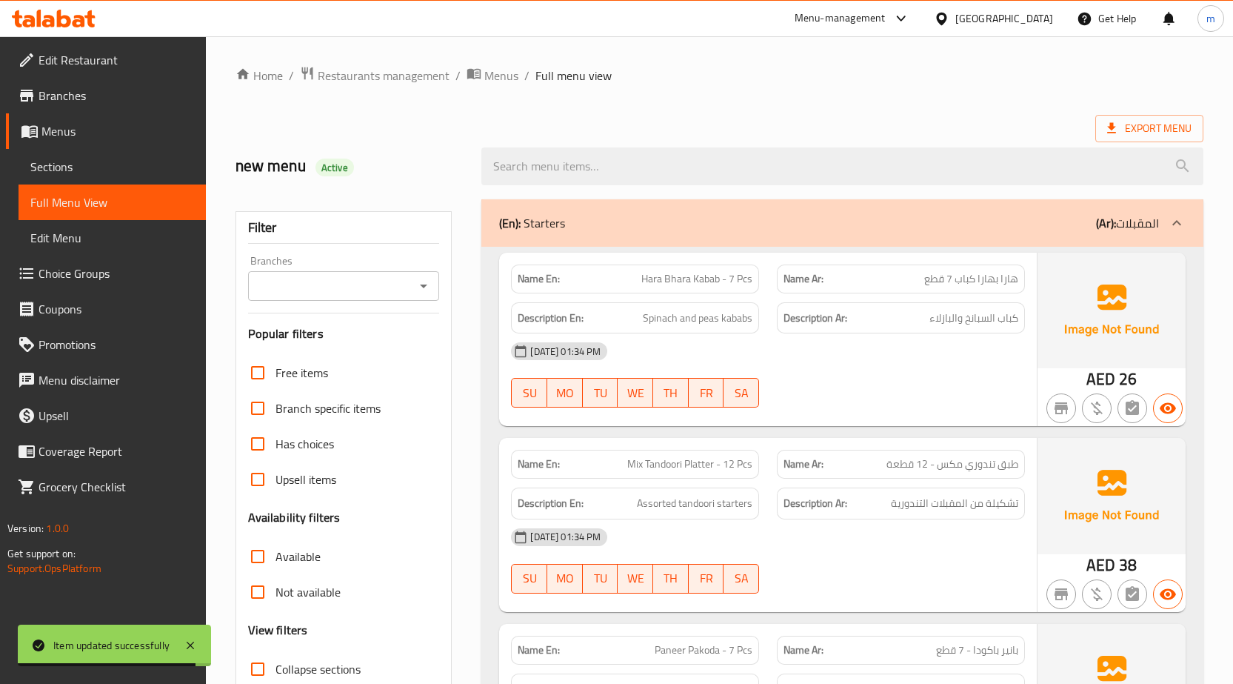
scroll to position [296, 0]
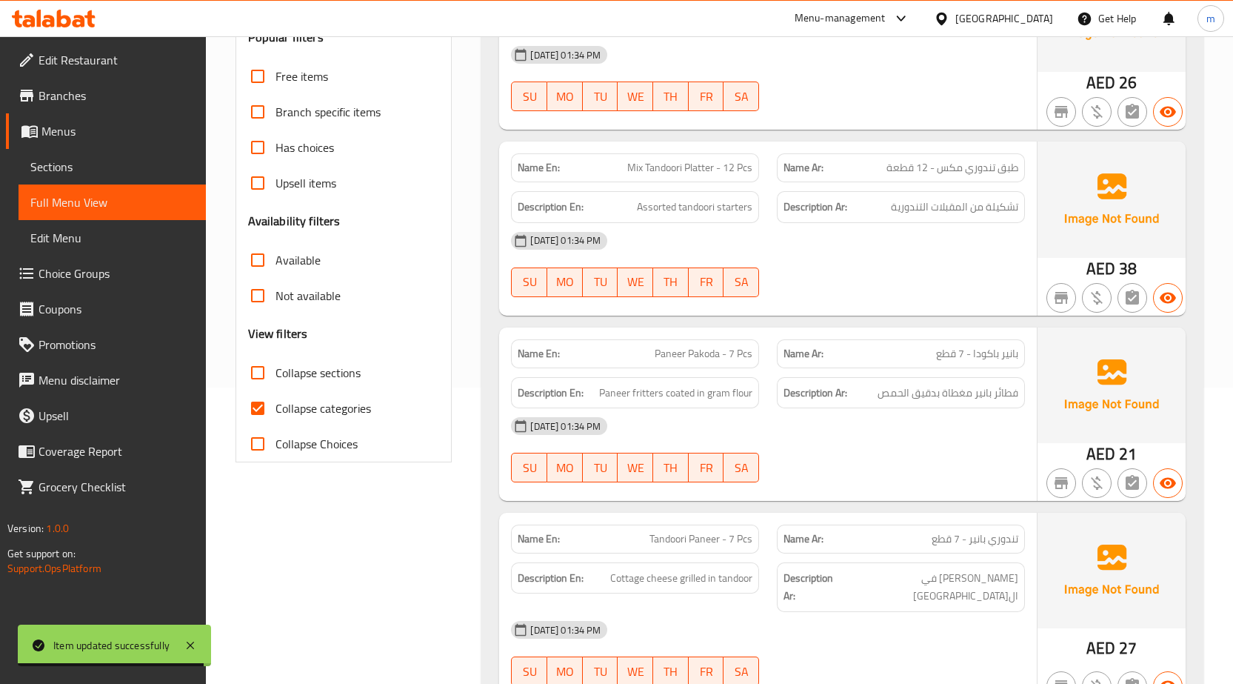
click at [318, 404] on span "Collapse categories" at bounding box center [324, 408] width 96 height 18
click at [276, 404] on input "Collapse categories" at bounding box center [258, 408] width 36 height 36
checkbox input "false"
click at [331, 378] on span "Collapse sections" at bounding box center [318, 373] width 85 height 18
click at [276, 378] on input "Collapse sections" at bounding box center [258, 373] width 36 height 36
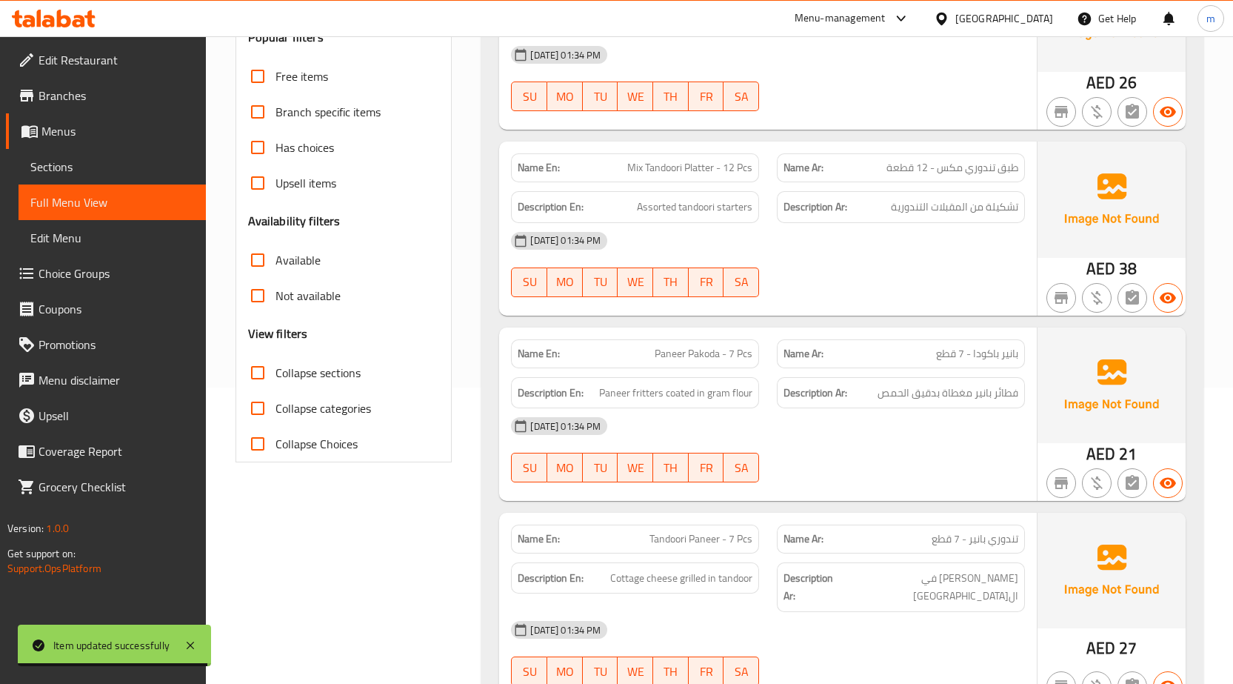
checkbox input "true"
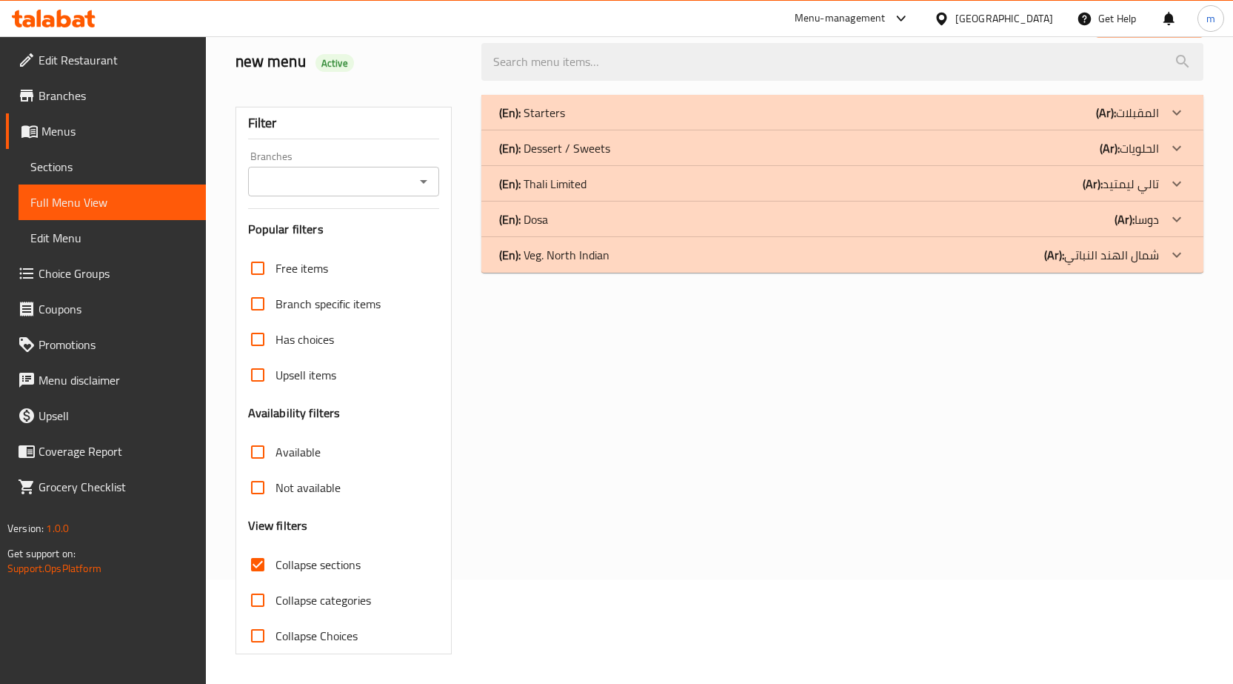
scroll to position [104, 0]
click at [618, 212] on div "(En): Dosa (Ar): دوسا" at bounding box center [829, 219] width 660 height 18
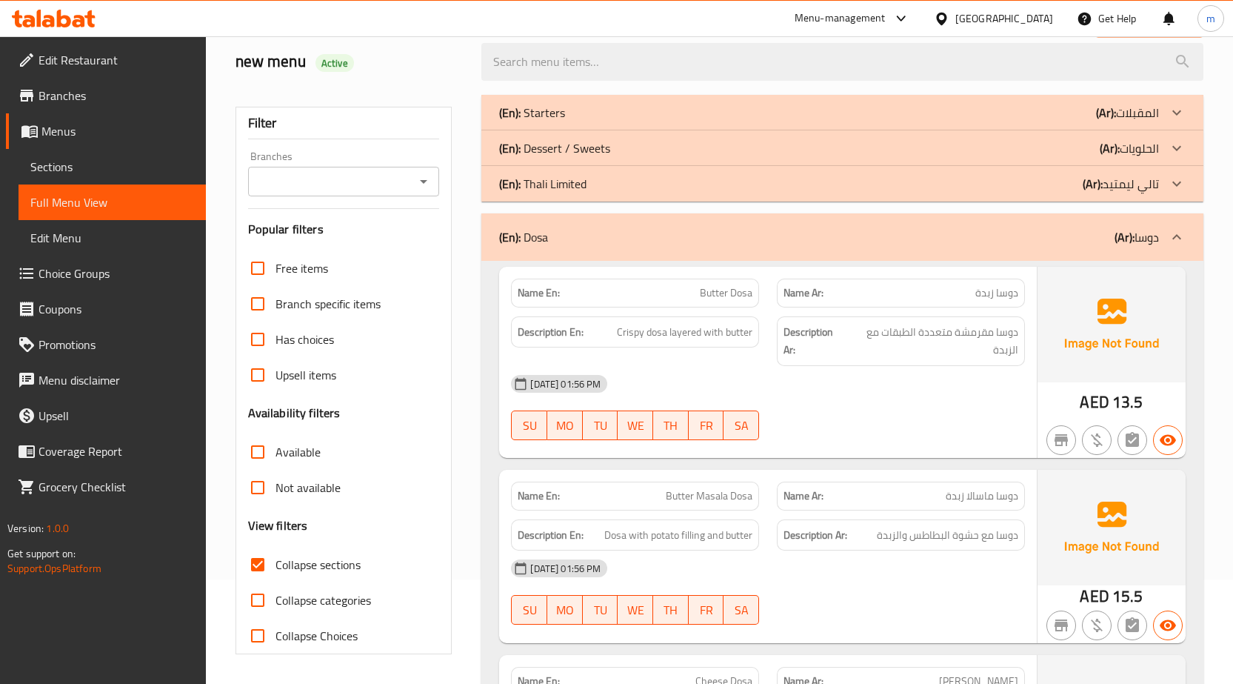
click at [709, 144] on div "(En): Dessert / Sweets (Ar): الحلويات" at bounding box center [829, 148] width 660 height 18
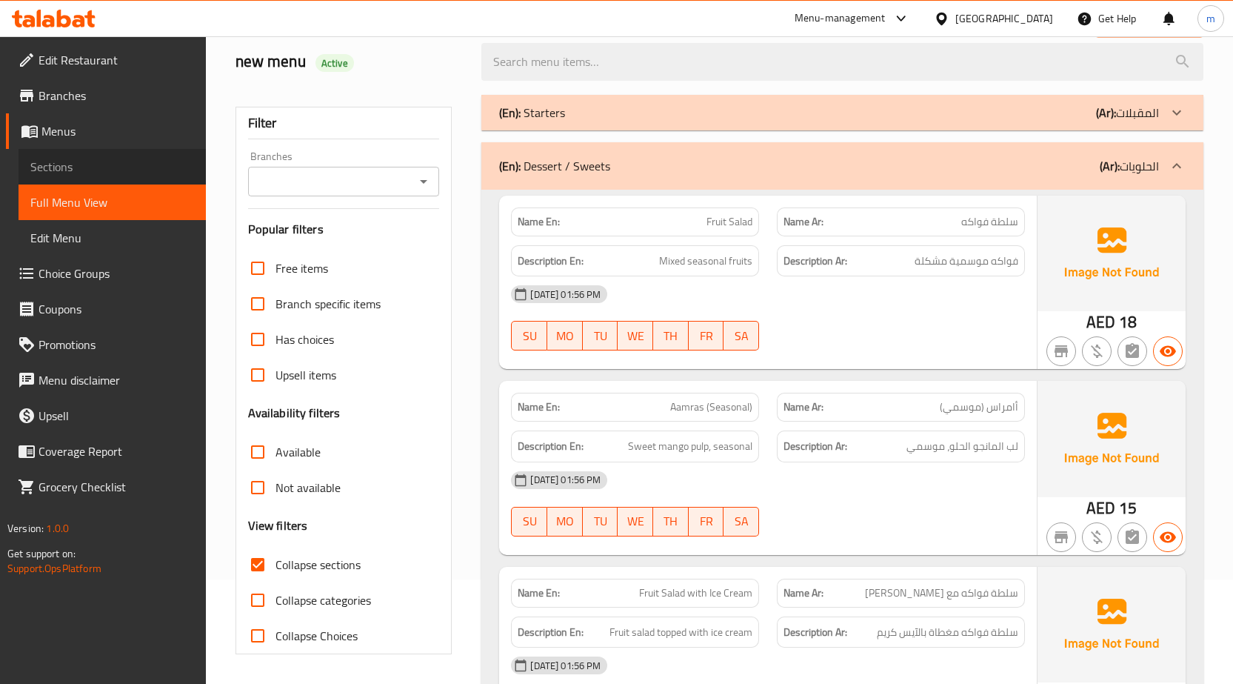
click at [79, 161] on span "Sections" at bounding box center [112, 167] width 164 height 18
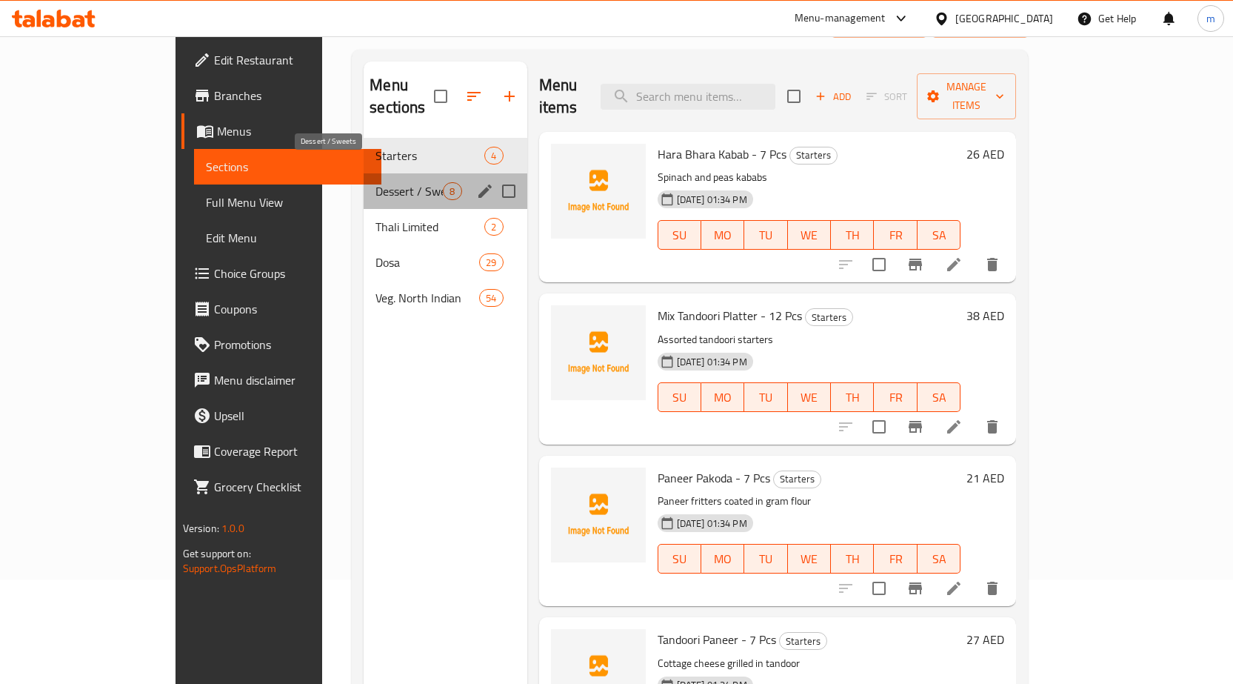
click at [376, 182] on span "Dessert / Sweets" at bounding box center [409, 191] width 67 height 18
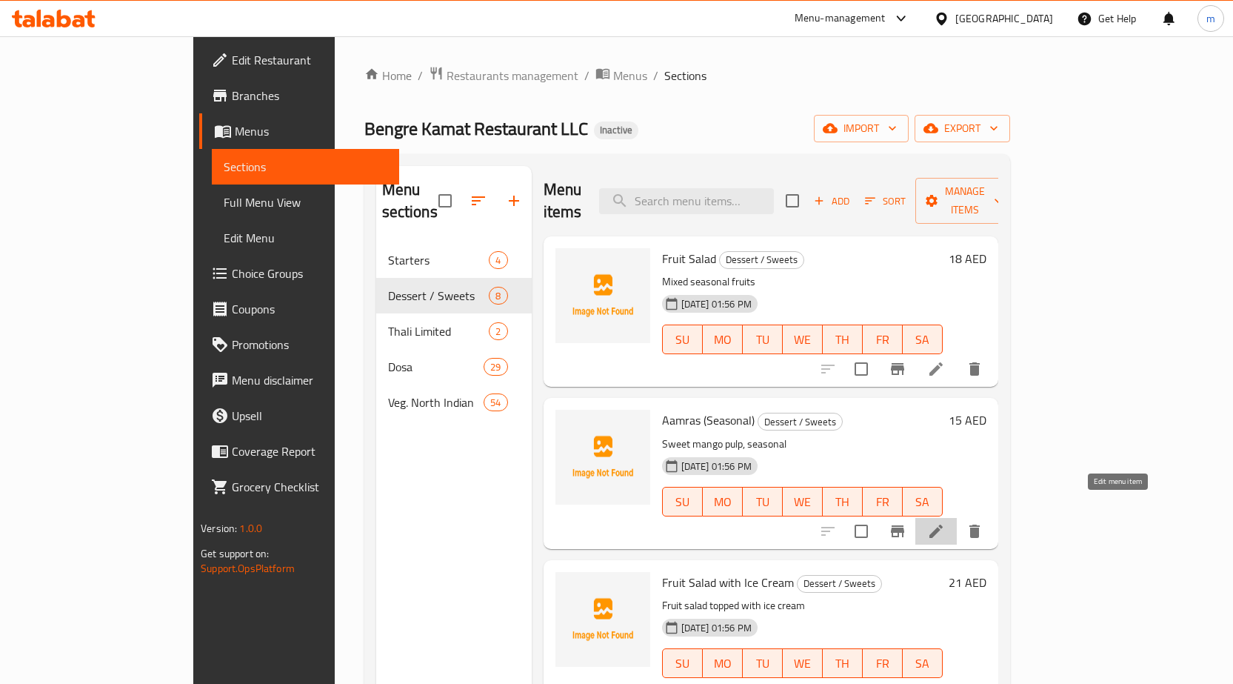
click at [945, 522] on icon at bounding box center [936, 531] width 18 height 18
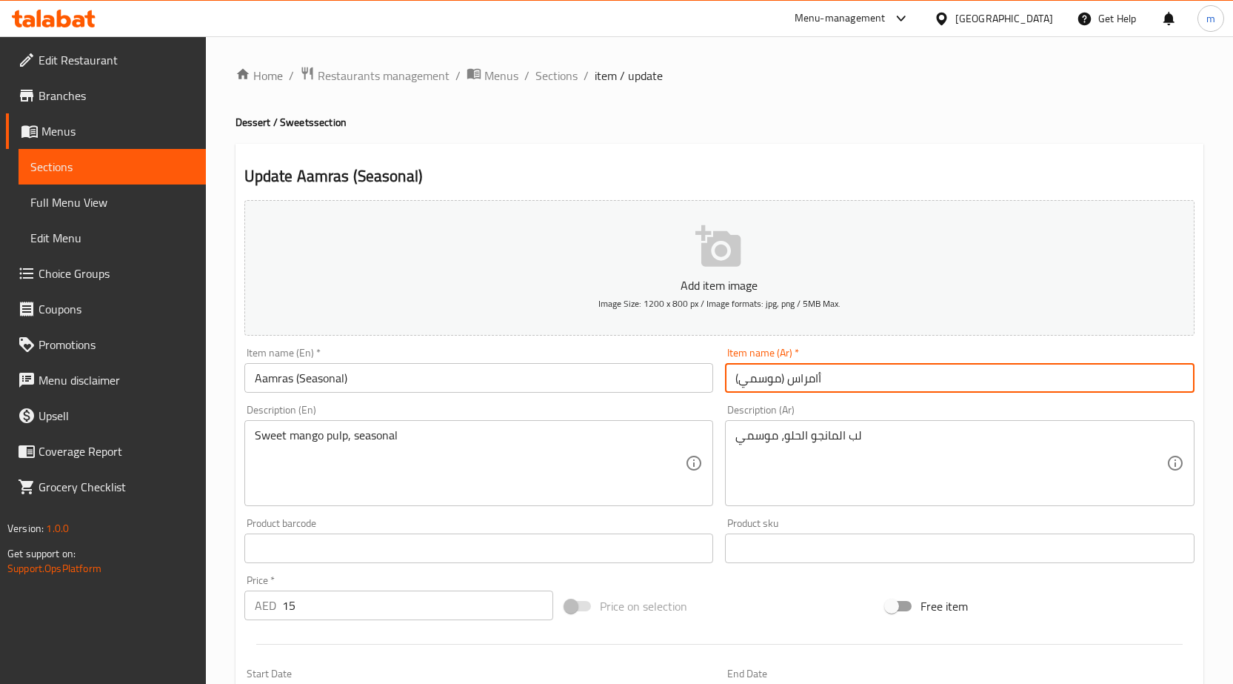
drag, startPoint x: 817, startPoint y: 376, endPoint x: 847, endPoint y: 384, distance: 31.4
click at [847, 384] on input "أامراس (موسمي)" at bounding box center [960, 378] width 470 height 30
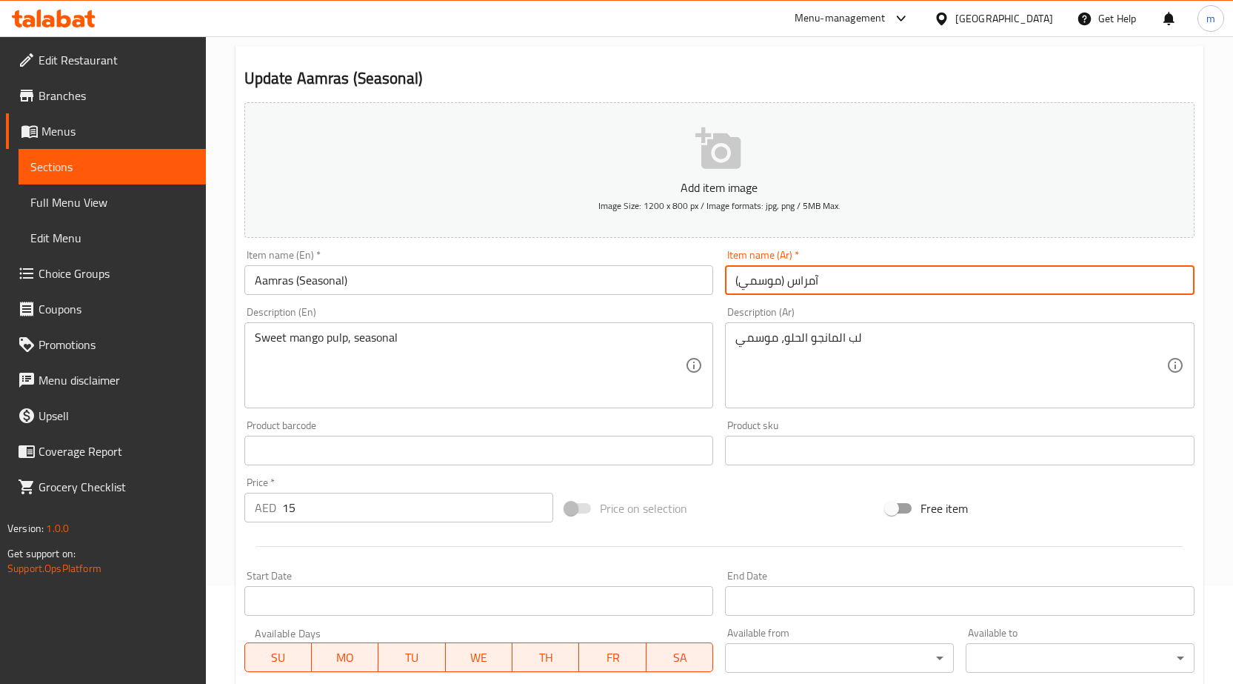
scroll to position [363, 0]
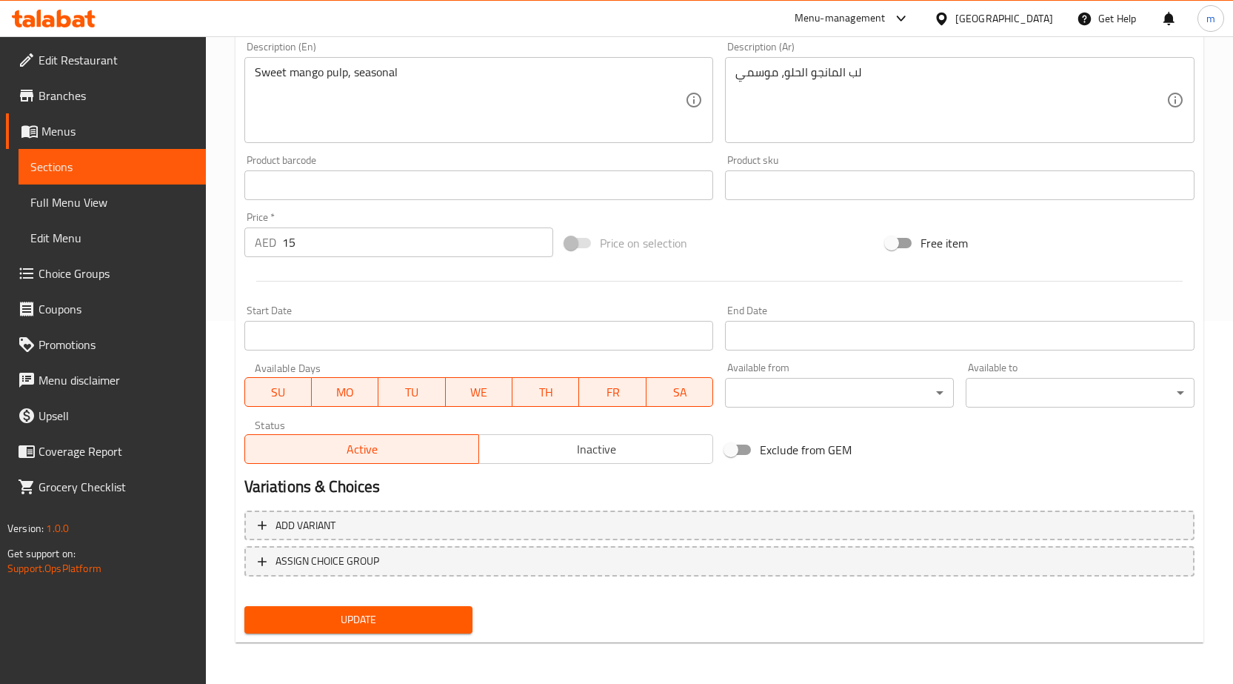
type input "آمراس (موسمي)"
click at [463, 621] on button "Update" at bounding box center [358, 619] width 229 height 27
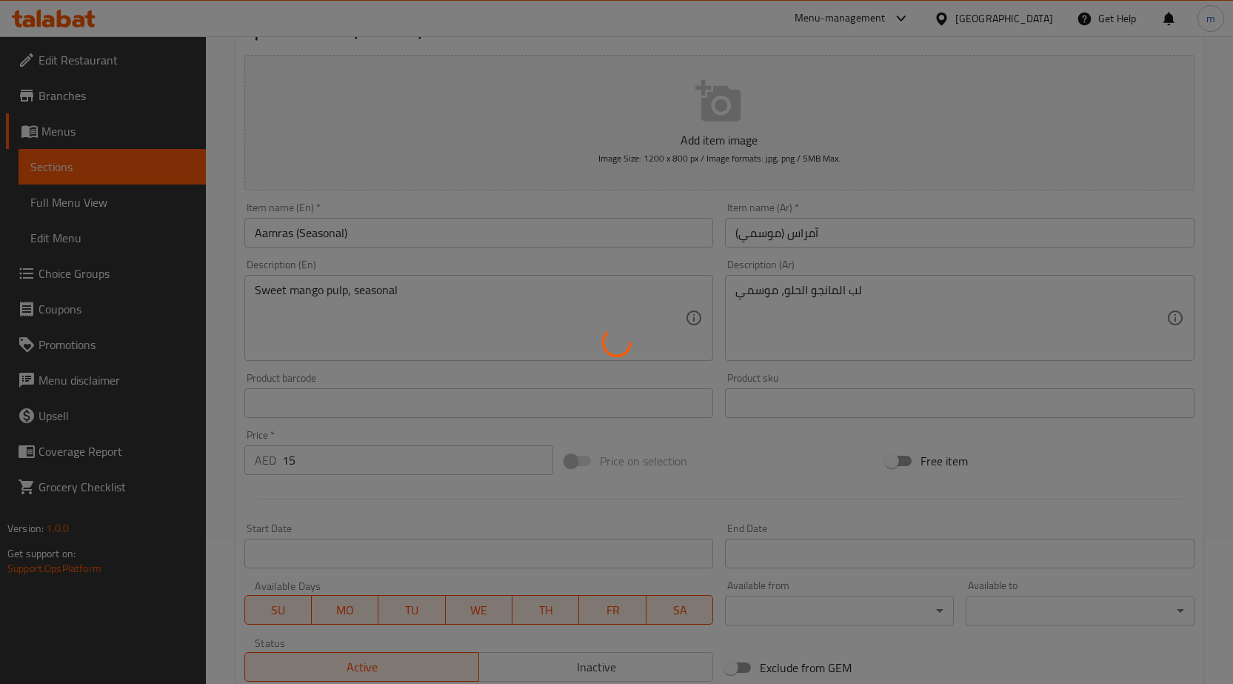
scroll to position [0, 0]
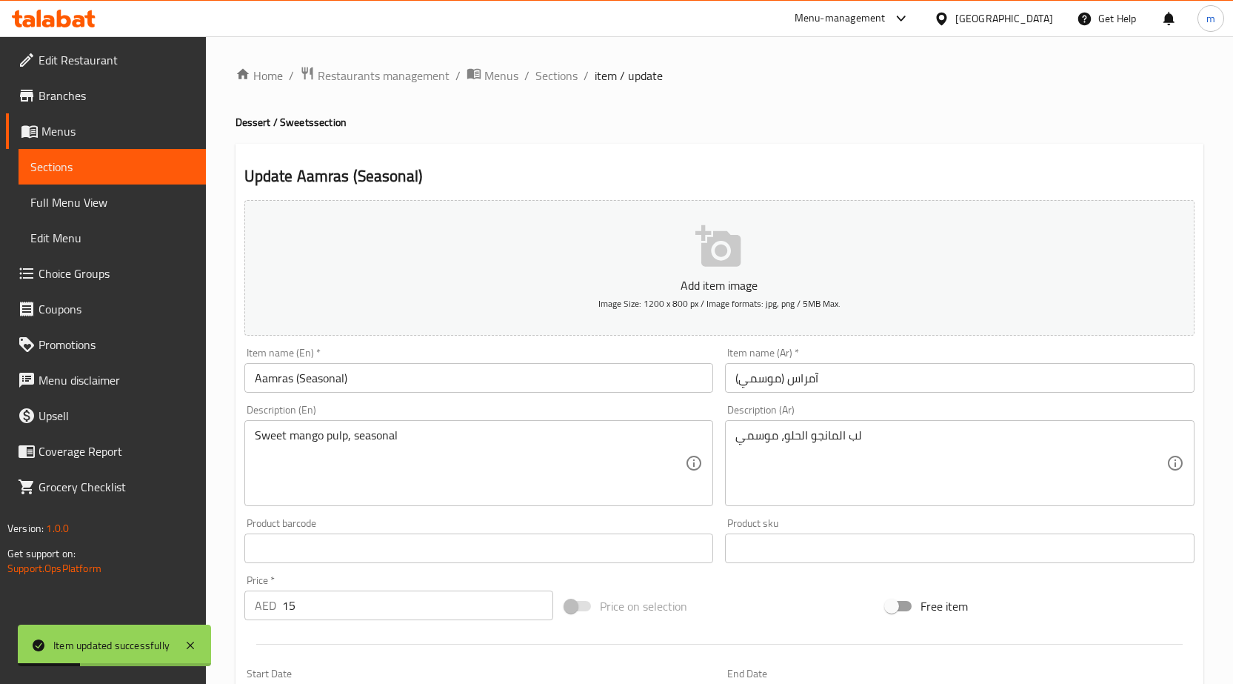
click at [122, 196] on span "Full Menu View" at bounding box center [112, 202] width 164 height 18
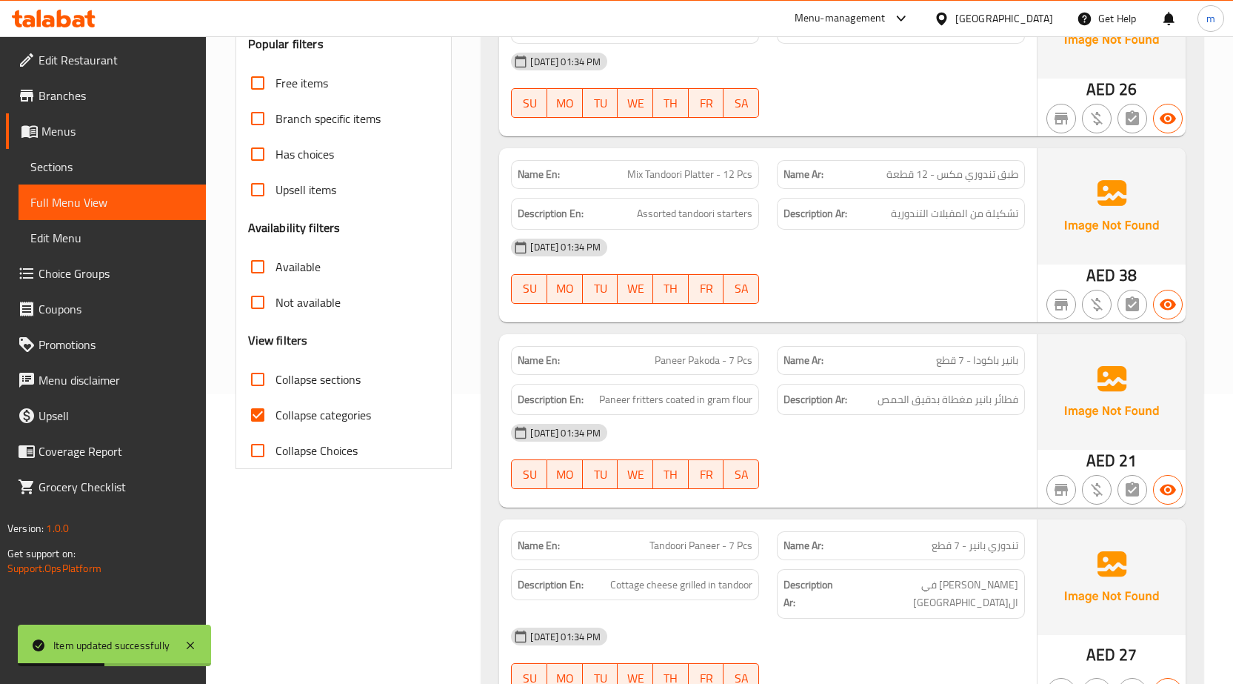
scroll to position [296, 0]
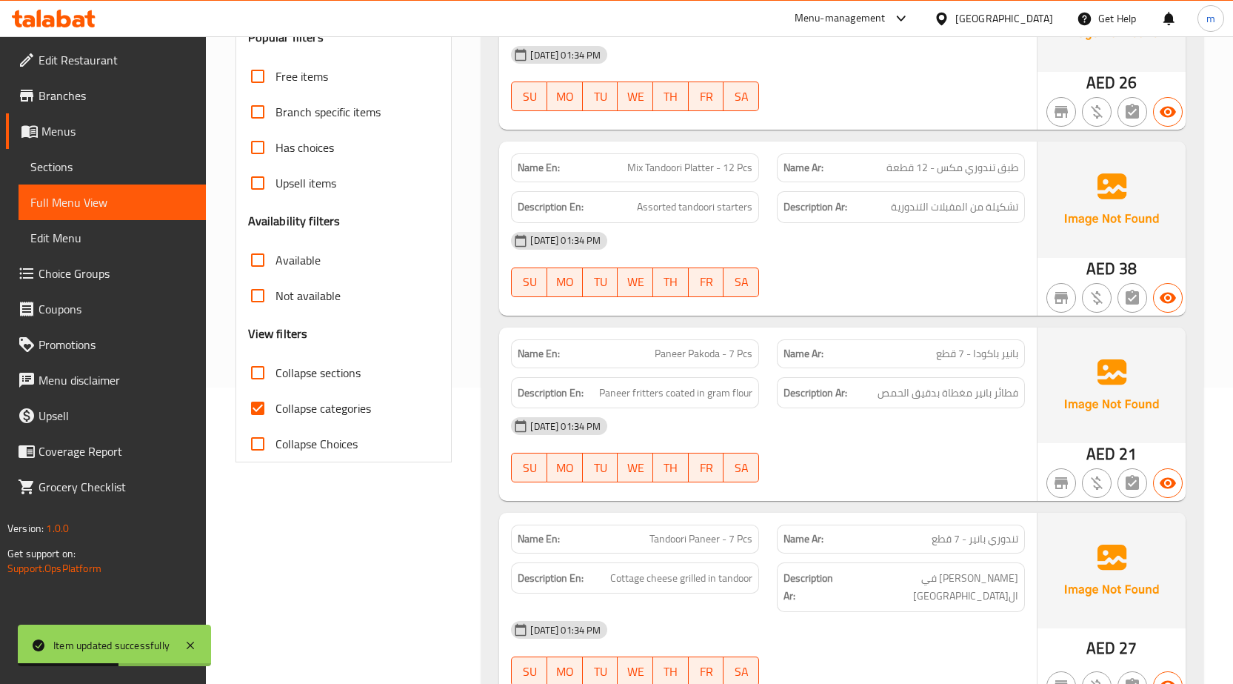
click at [310, 410] on span "Collapse categories" at bounding box center [324, 408] width 96 height 18
click at [276, 410] on input "Collapse categories" at bounding box center [258, 408] width 36 height 36
checkbox input "false"
click at [322, 367] on span "Collapse sections" at bounding box center [318, 373] width 85 height 18
click at [276, 367] on input "Collapse sections" at bounding box center [258, 373] width 36 height 36
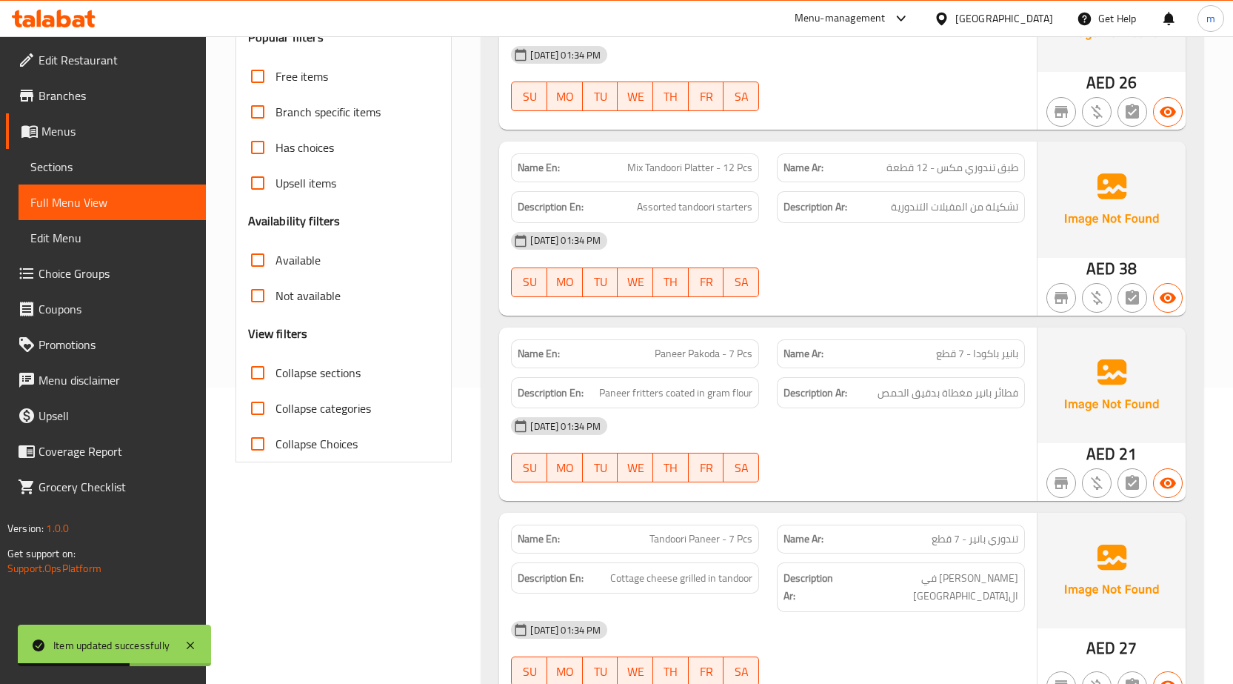
checkbox input "true"
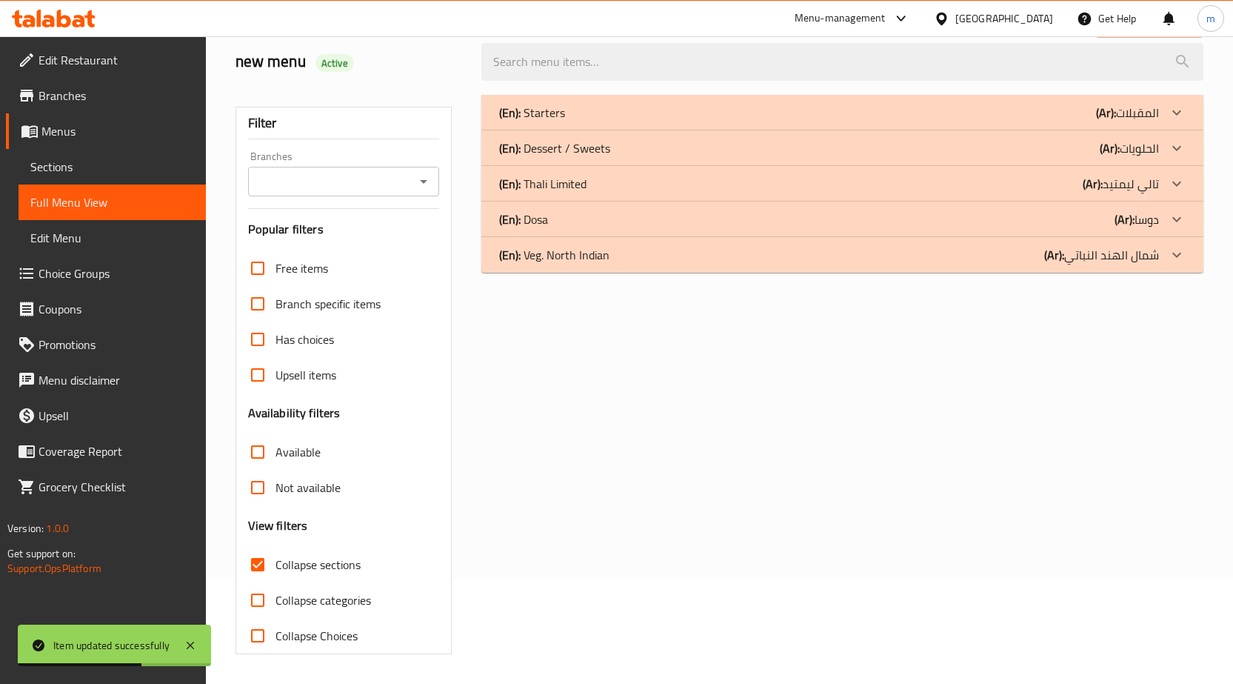
scroll to position [104, 0]
click at [628, 217] on div "(En): Dosa (Ar): دوسا" at bounding box center [829, 219] width 660 height 18
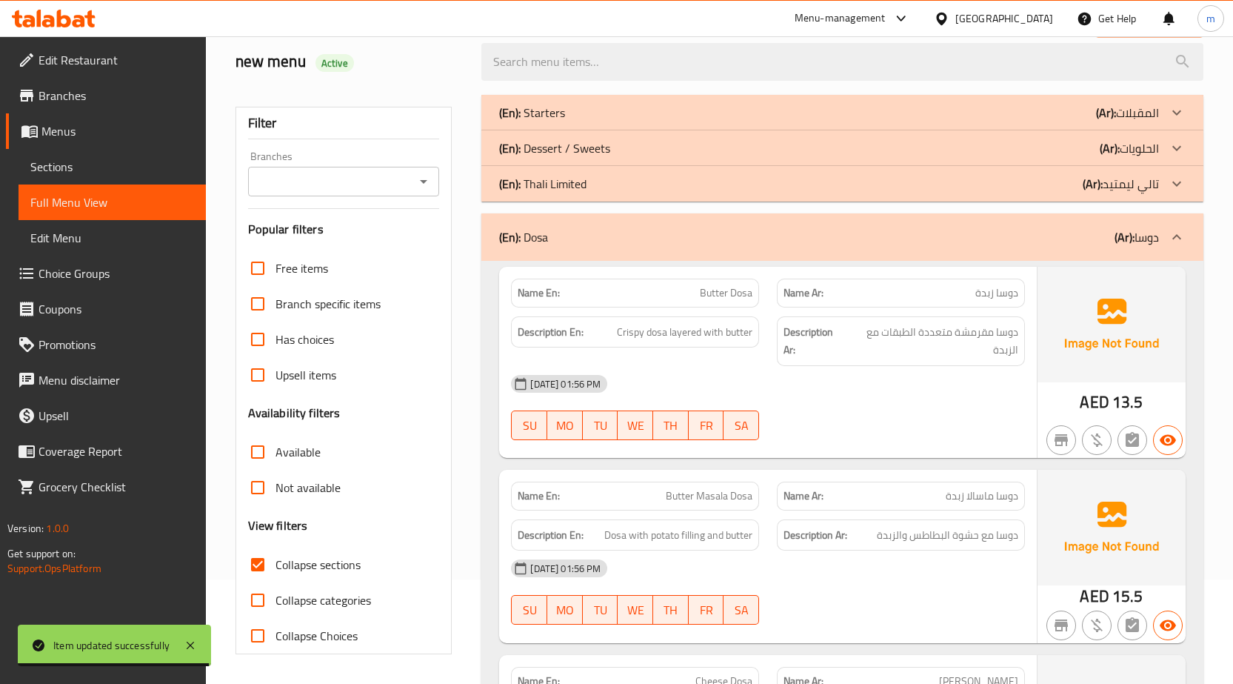
click at [644, 153] on div "(En): Dessert / Sweets (Ar): الحلويات" at bounding box center [829, 148] width 660 height 18
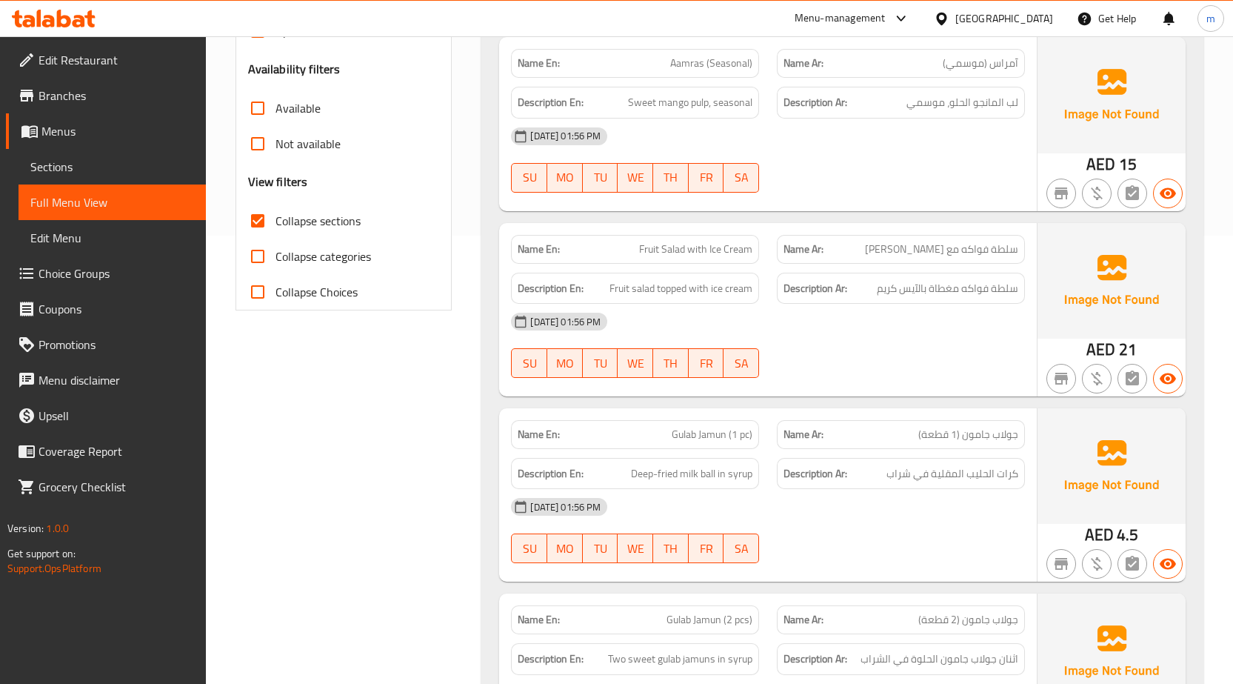
scroll to position [438, 0]
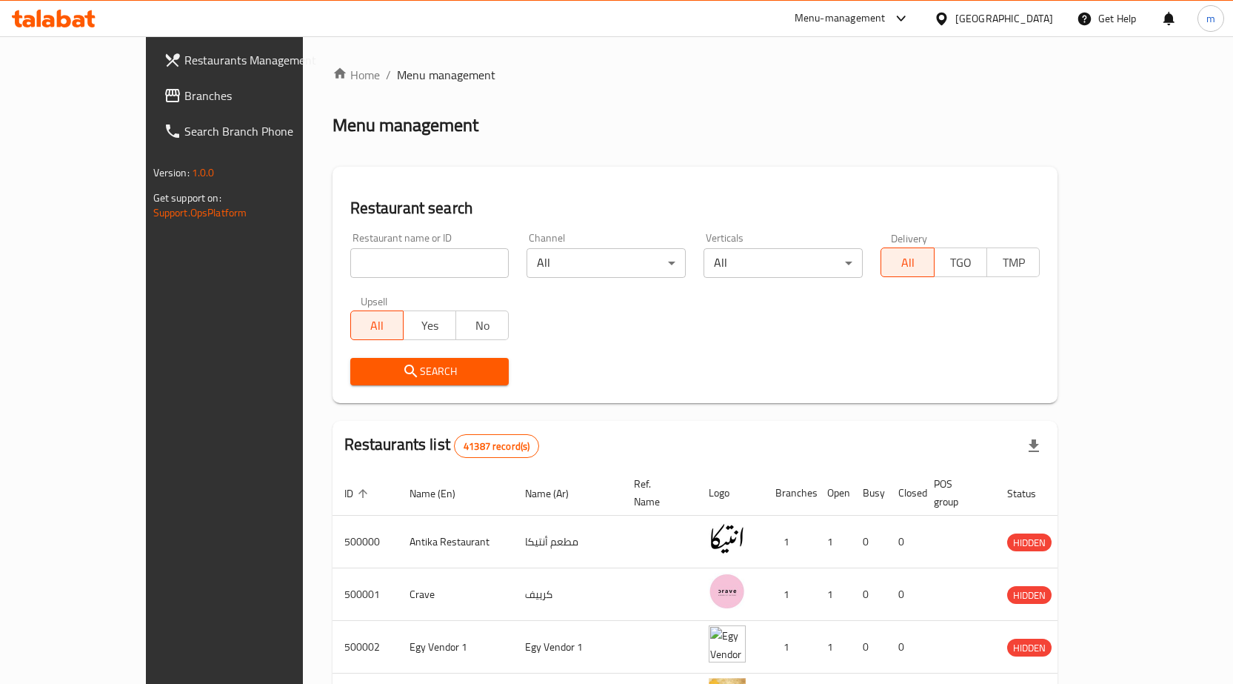
click at [184, 87] on span "Branches" at bounding box center [262, 96] width 156 height 18
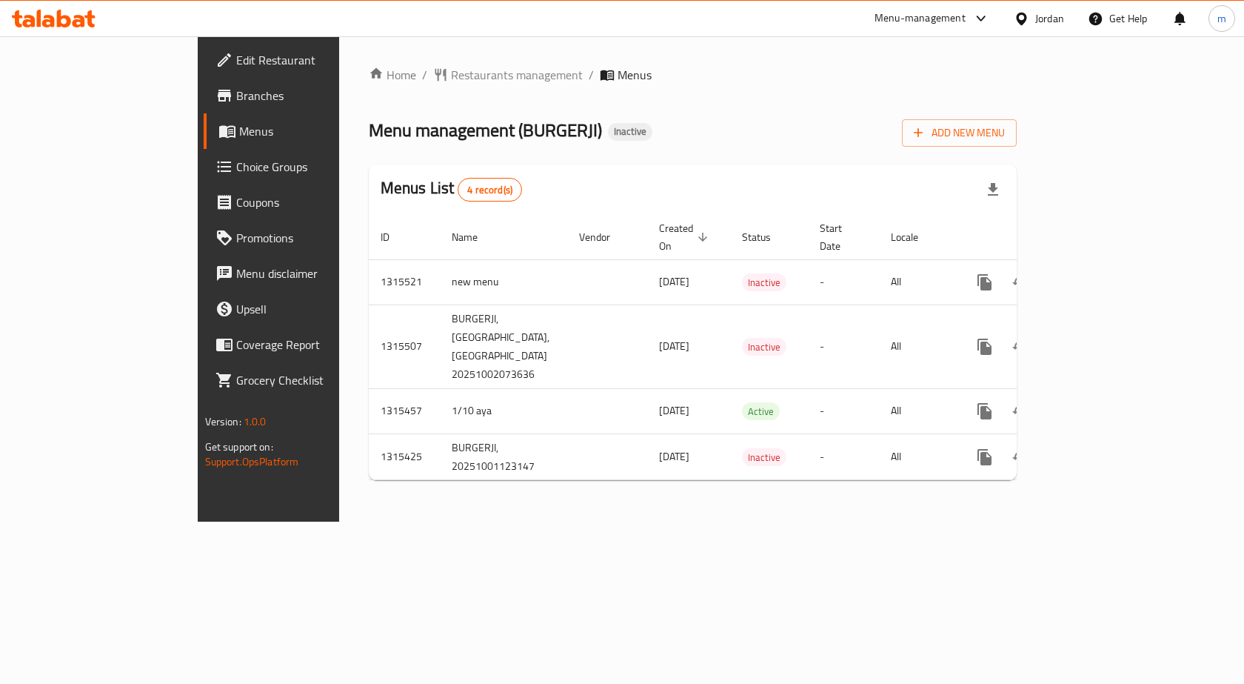
click at [236, 97] on span "Branches" at bounding box center [315, 96] width 158 height 18
